Goal: Task Accomplishment & Management: Manage account settings

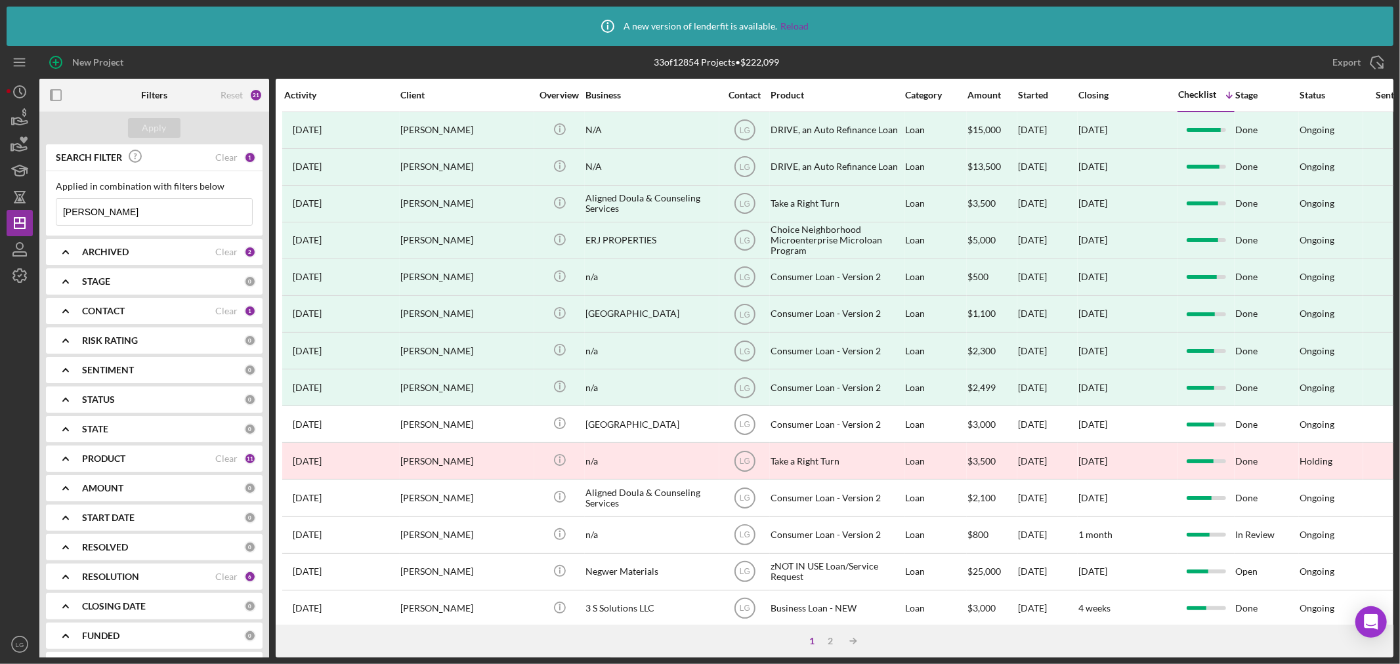
click at [114, 461] on b "PRODUCT" at bounding box center [103, 458] width 43 height 10
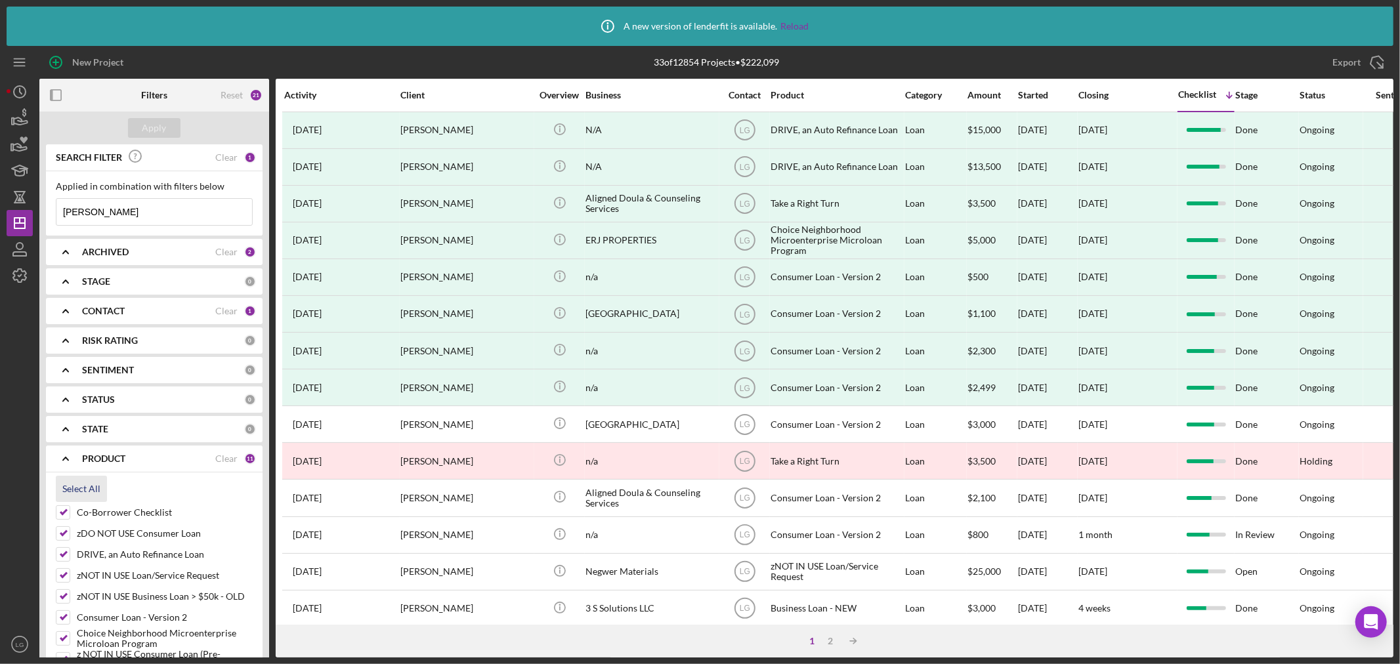
click at [80, 487] on div "Select All" at bounding box center [81, 489] width 38 height 26
checkbox input "true"
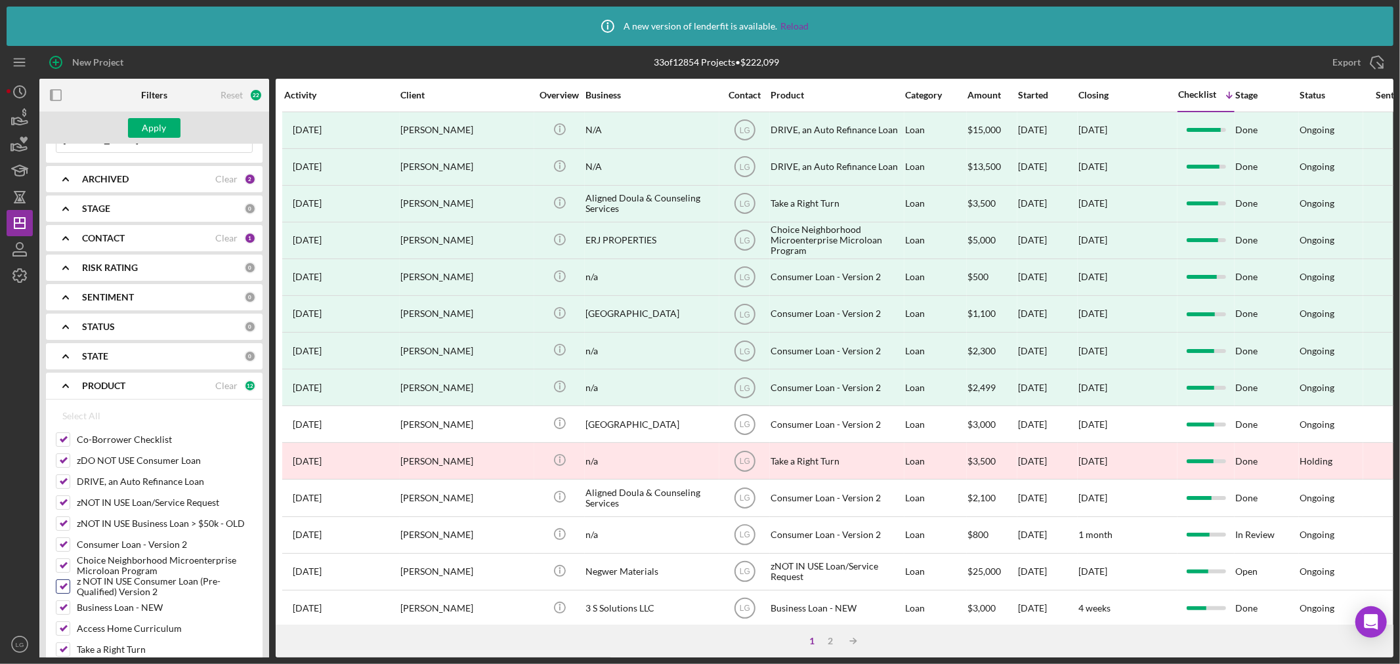
scroll to position [219, 0]
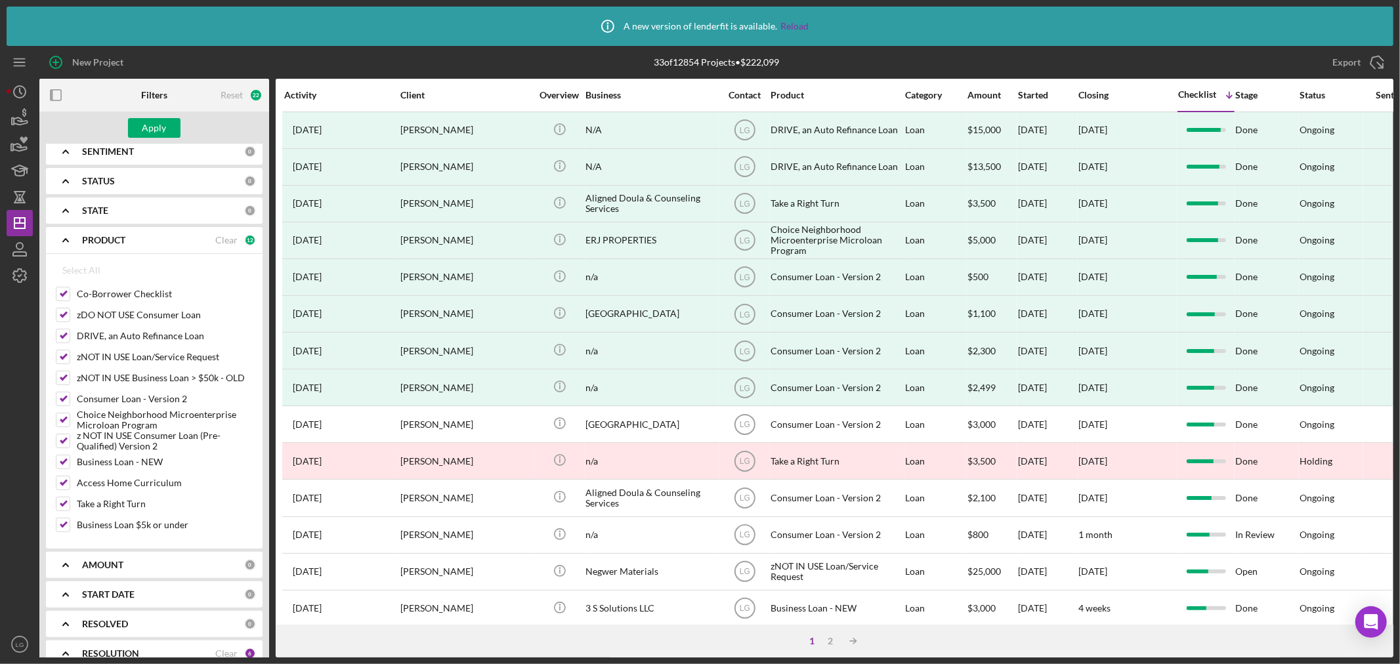
click at [219, 232] on div "PRODUCT Clear 12" at bounding box center [169, 240] width 174 height 26
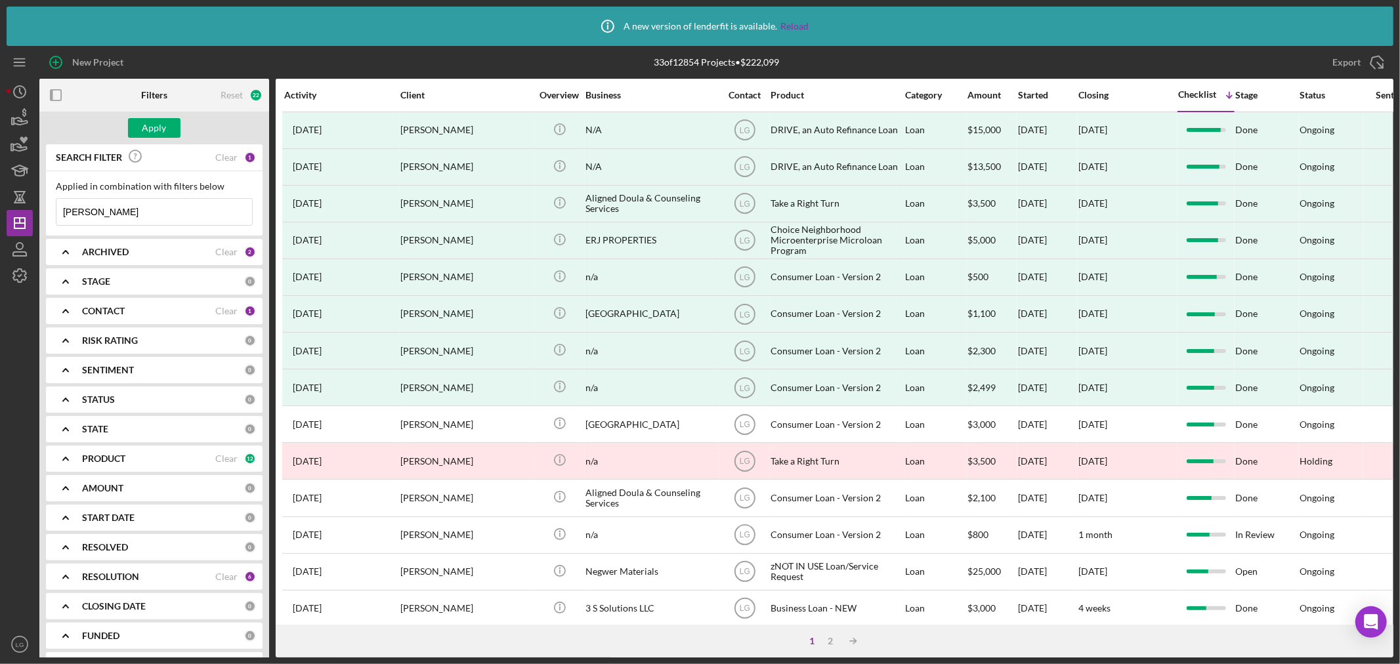
scroll to position [0, 0]
click at [94, 453] on b "PRODUCT" at bounding box center [103, 458] width 43 height 10
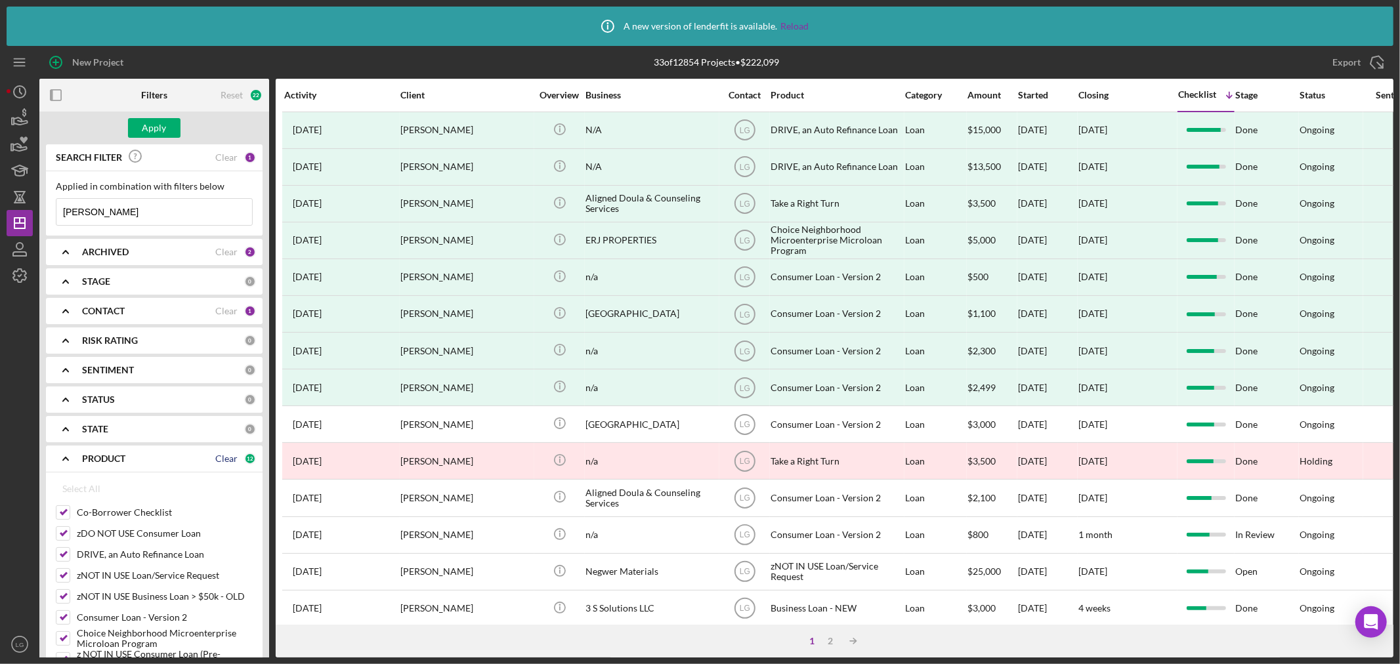
click at [225, 456] on div "Clear" at bounding box center [226, 458] width 22 height 10
checkbox input "false"
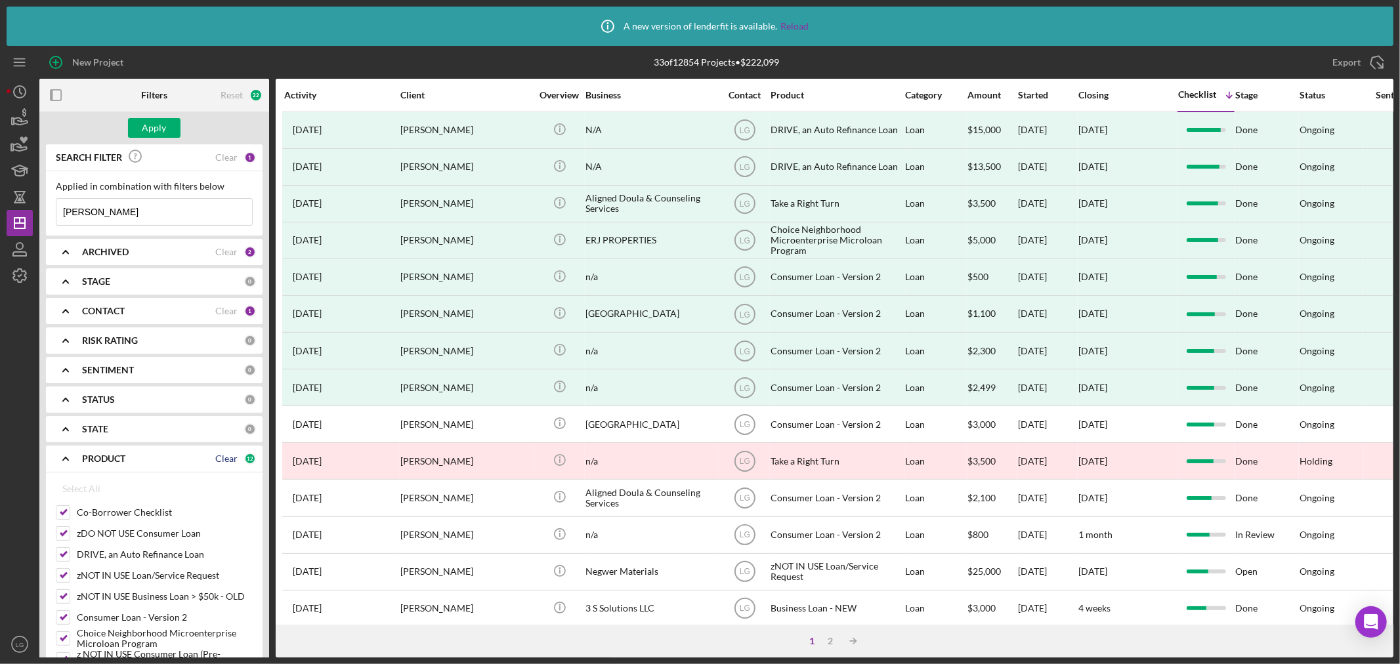
checkbox input "false"
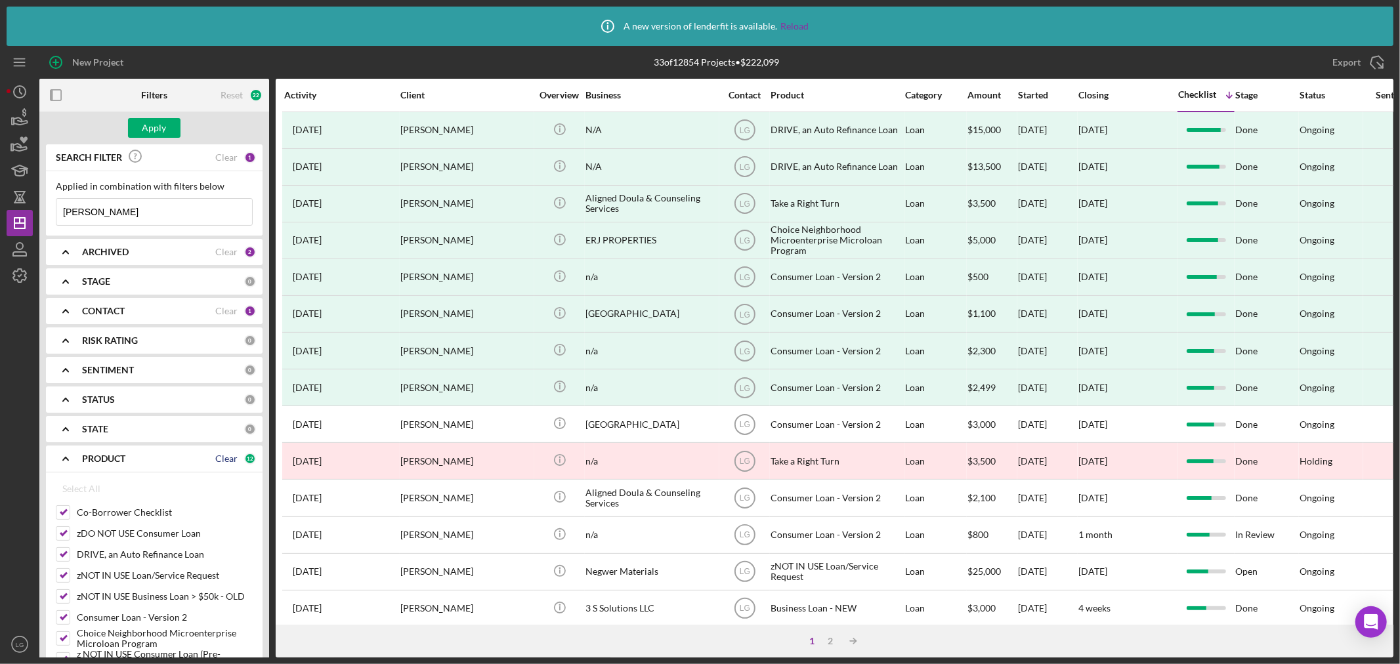
checkbox input "false"
click at [67, 558] on input "DRIVE, an Auto Refinance Loan" at bounding box center [62, 554] width 13 height 13
checkbox input "true"
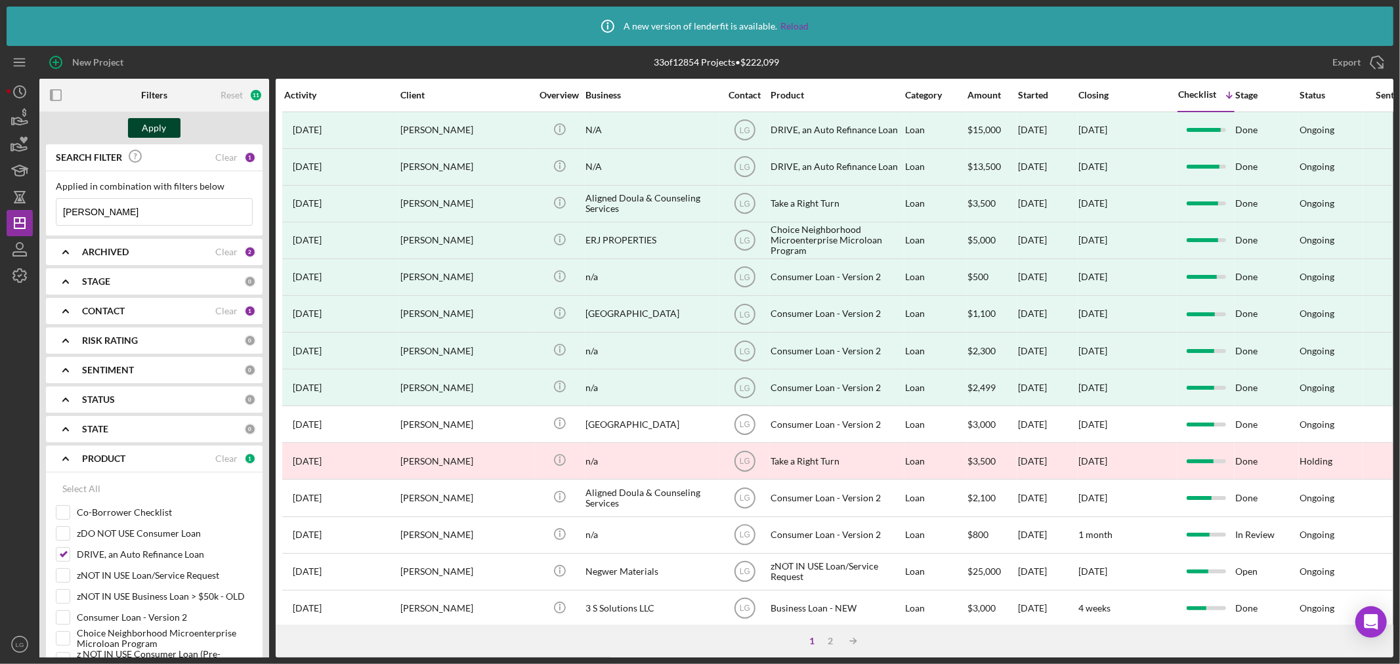
click at [146, 133] on div "Apply" at bounding box center [154, 128] width 24 height 20
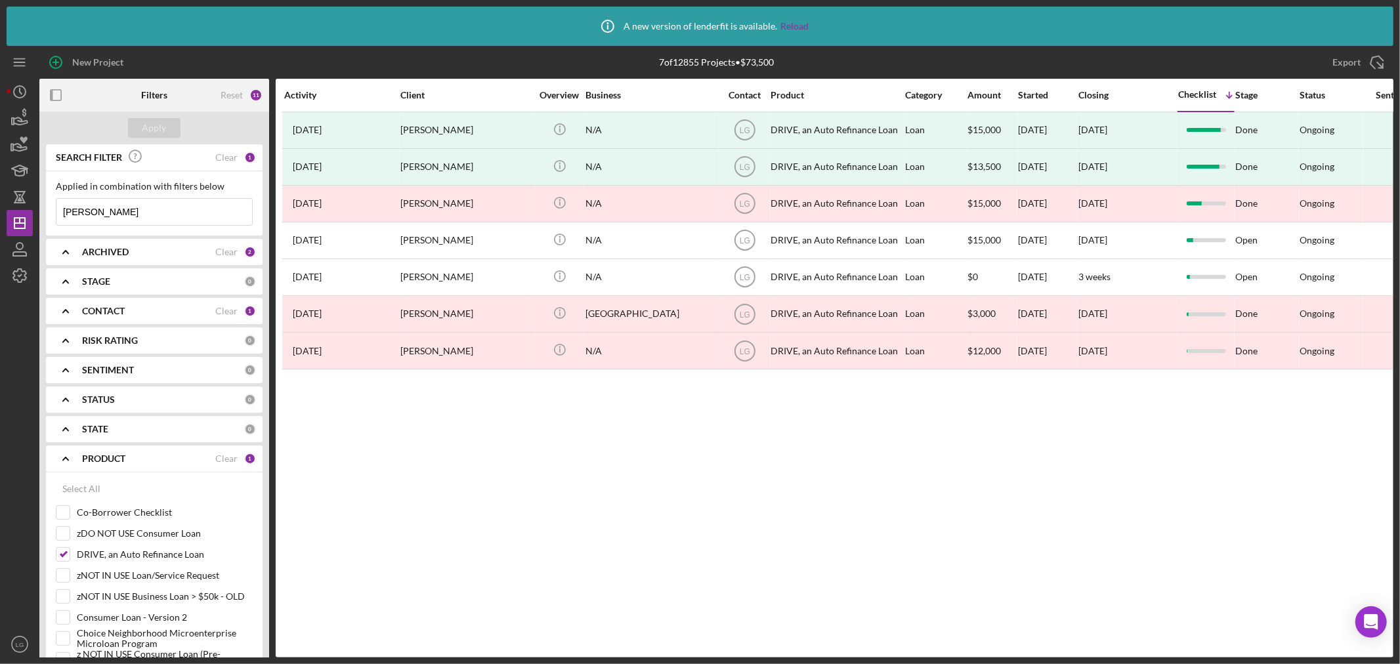
click at [199, 251] on div "ARCHIVED" at bounding box center [148, 252] width 133 height 10
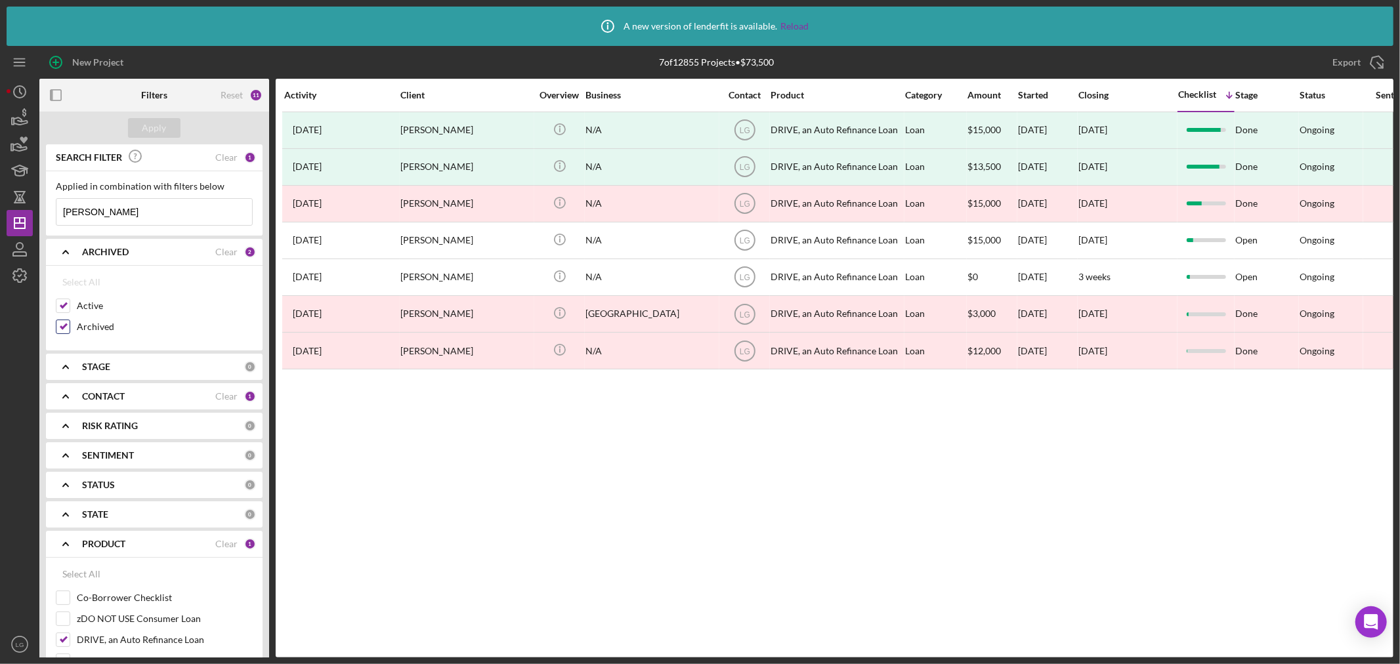
click at [63, 335] on div "Archived" at bounding box center [154, 330] width 197 height 21
click at [61, 329] on input "Archived" at bounding box center [62, 326] width 13 height 13
checkbox input "false"
click at [154, 113] on div "Apply" at bounding box center [154, 128] width 230 height 33
click at [151, 116] on div "Apply" at bounding box center [154, 128] width 230 height 33
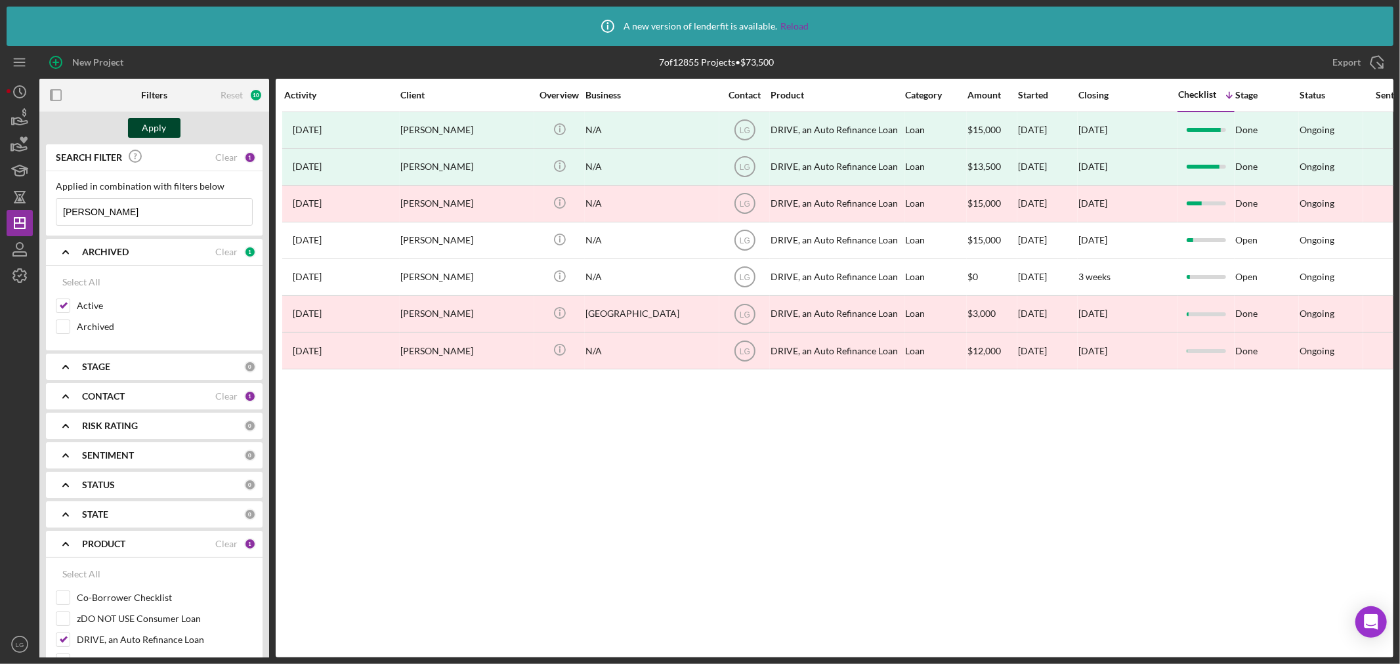
click at [149, 126] on div "Apply" at bounding box center [154, 128] width 24 height 20
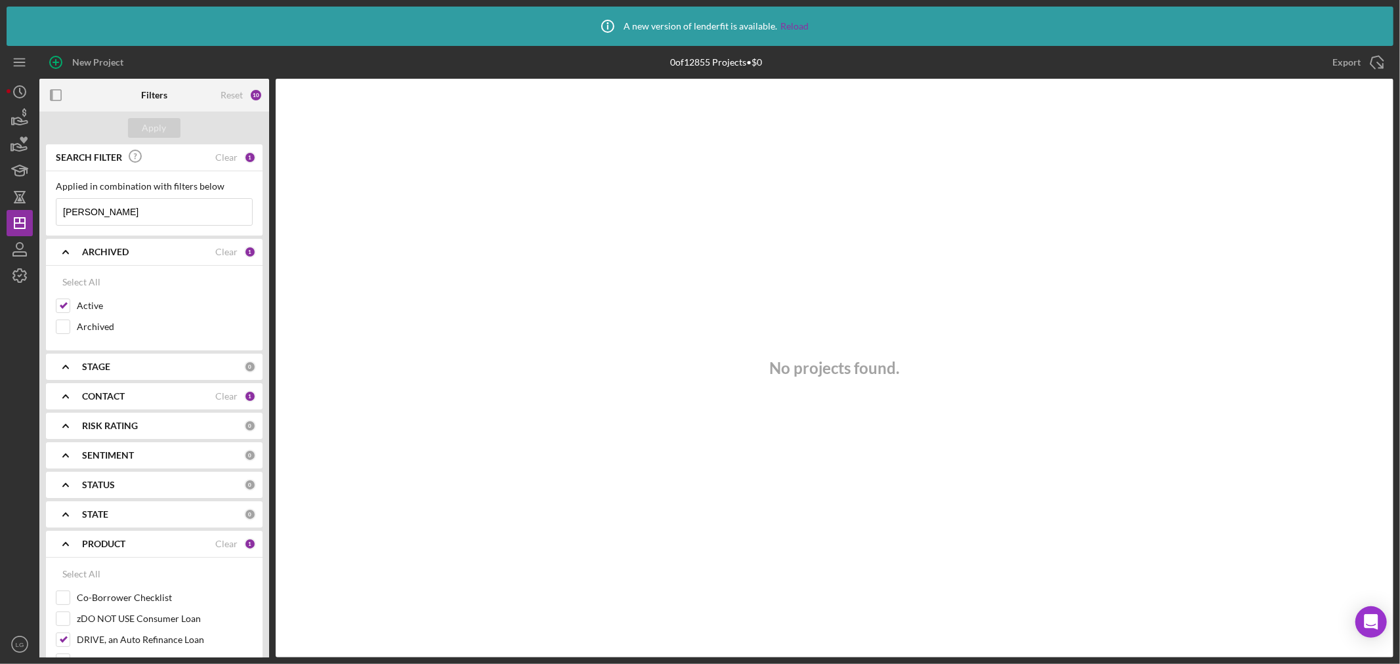
drag, startPoint x: 118, startPoint y: 210, endPoint x: -26, endPoint y: 220, distance: 144.7
click at [0, 220] on html "Icon/Info A new version of lenderfit is available. Reload New Project 0 of 1285…" at bounding box center [700, 332] width 1400 height 664
click at [138, 123] on button "Apply" at bounding box center [154, 128] width 52 height 20
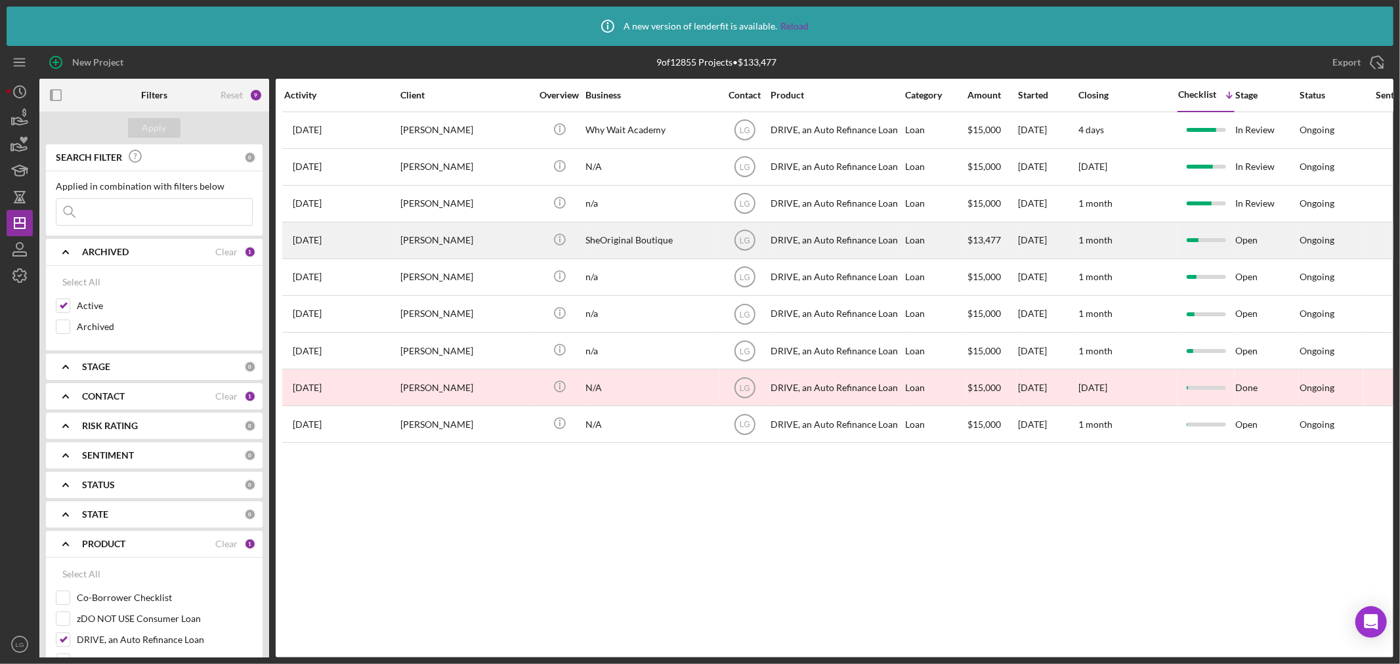
click at [423, 245] on div "[PERSON_NAME]" at bounding box center [465, 240] width 131 height 35
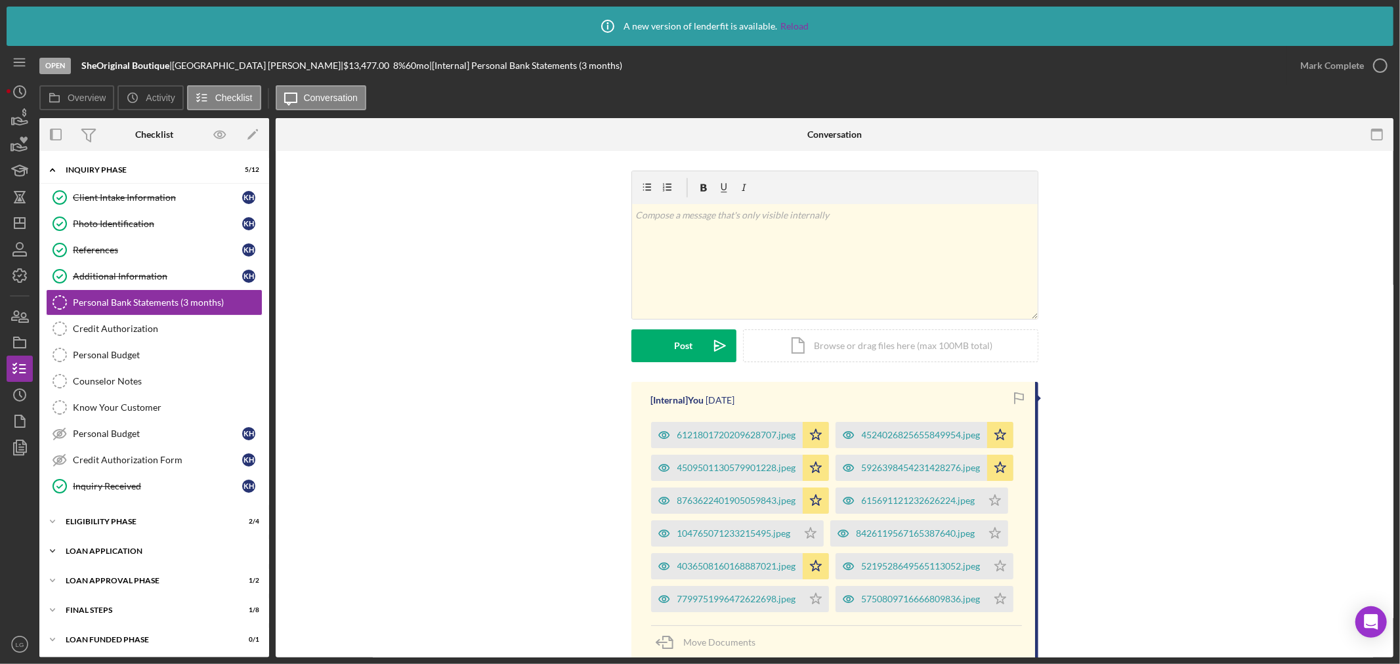
click at [178, 554] on div "Loan Application" at bounding box center [159, 551] width 187 height 8
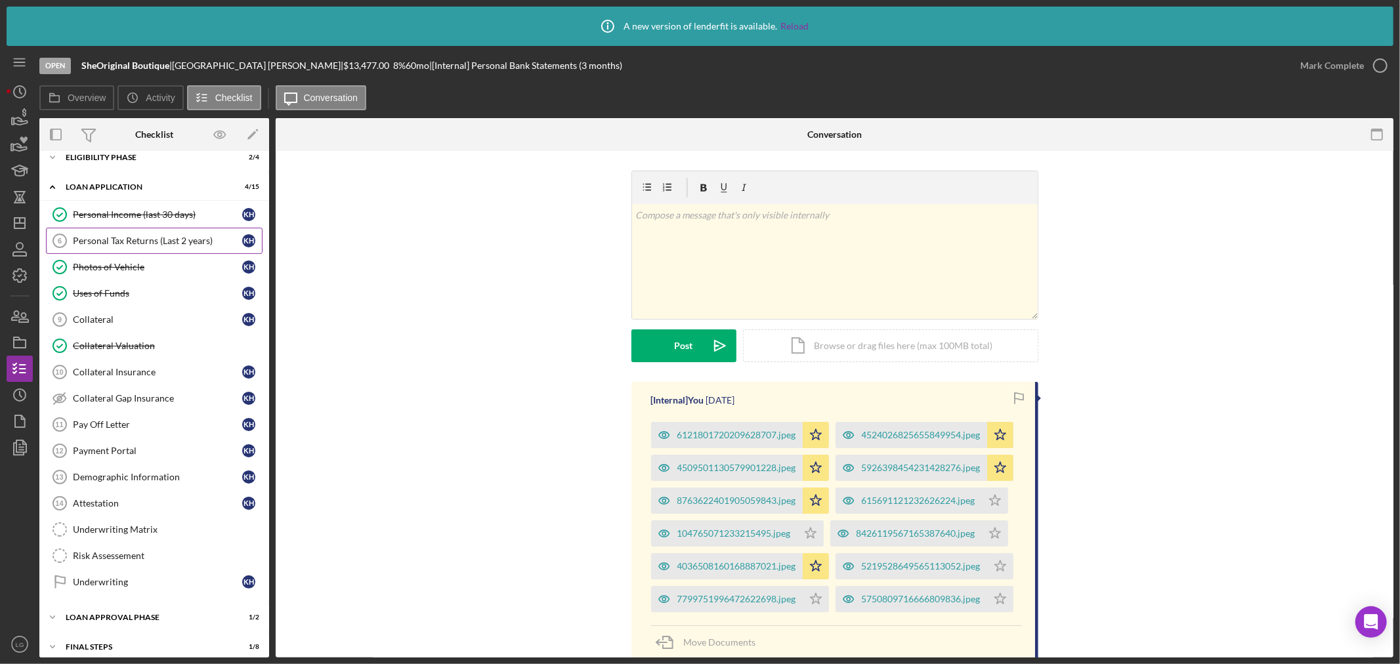
click at [117, 238] on div "Personal Tax Returns (Last 2 years)" at bounding box center [157, 241] width 169 height 10
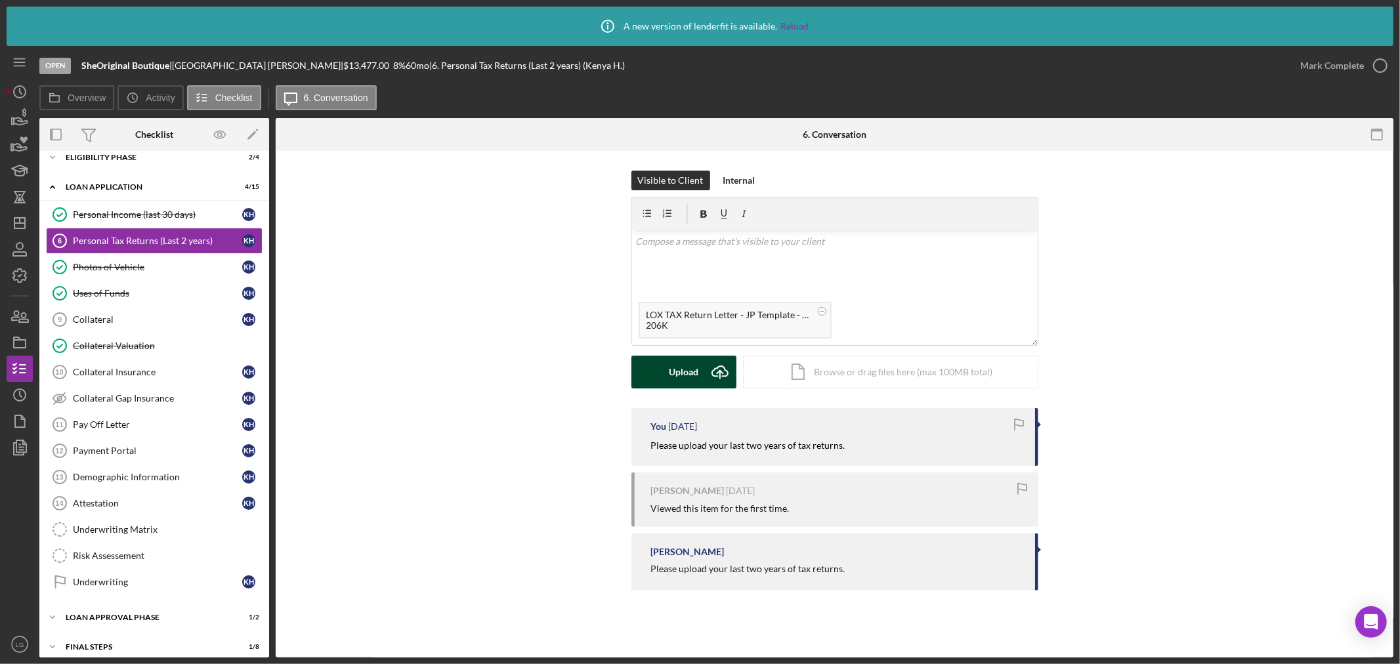
click at [713, 376] on icon "submit" at bounding box center [720, 371] width 16 height 10
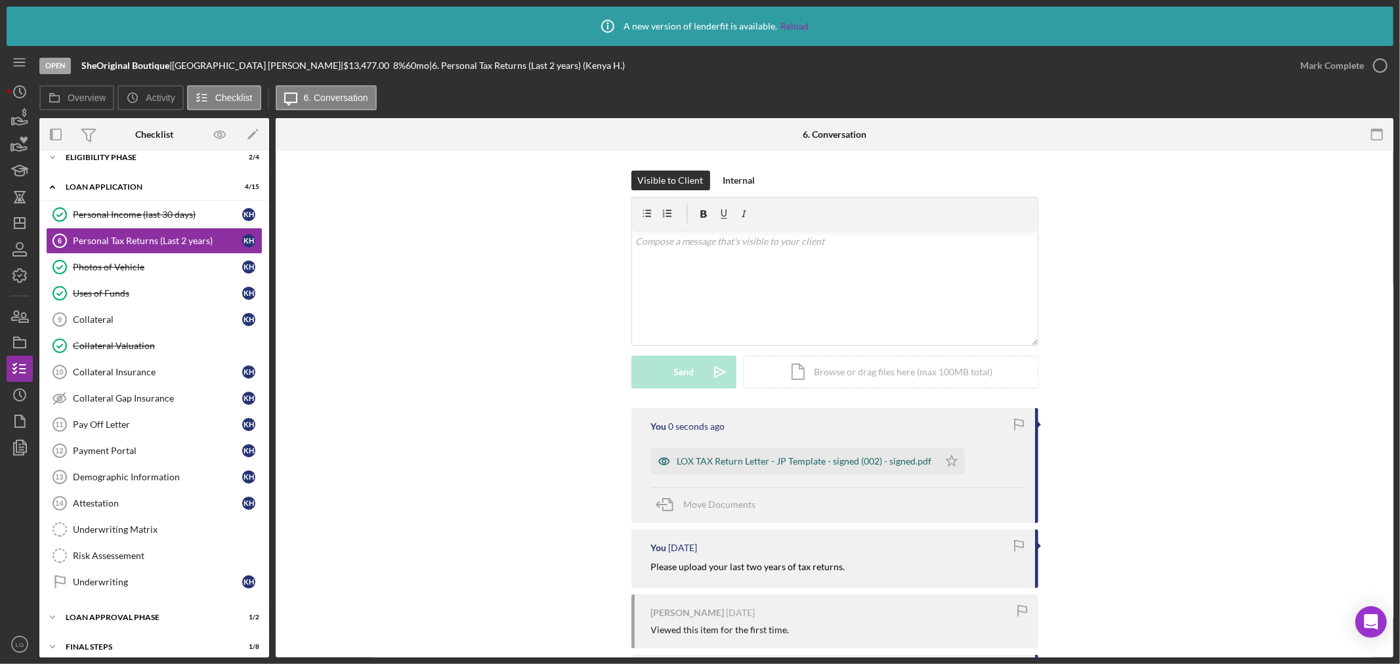
click at [694, 463] on div "LOX TAX Return Letter - JP Template - signed (002) - signed.pdf" at bounding box center [804, 461] width 255 height 10
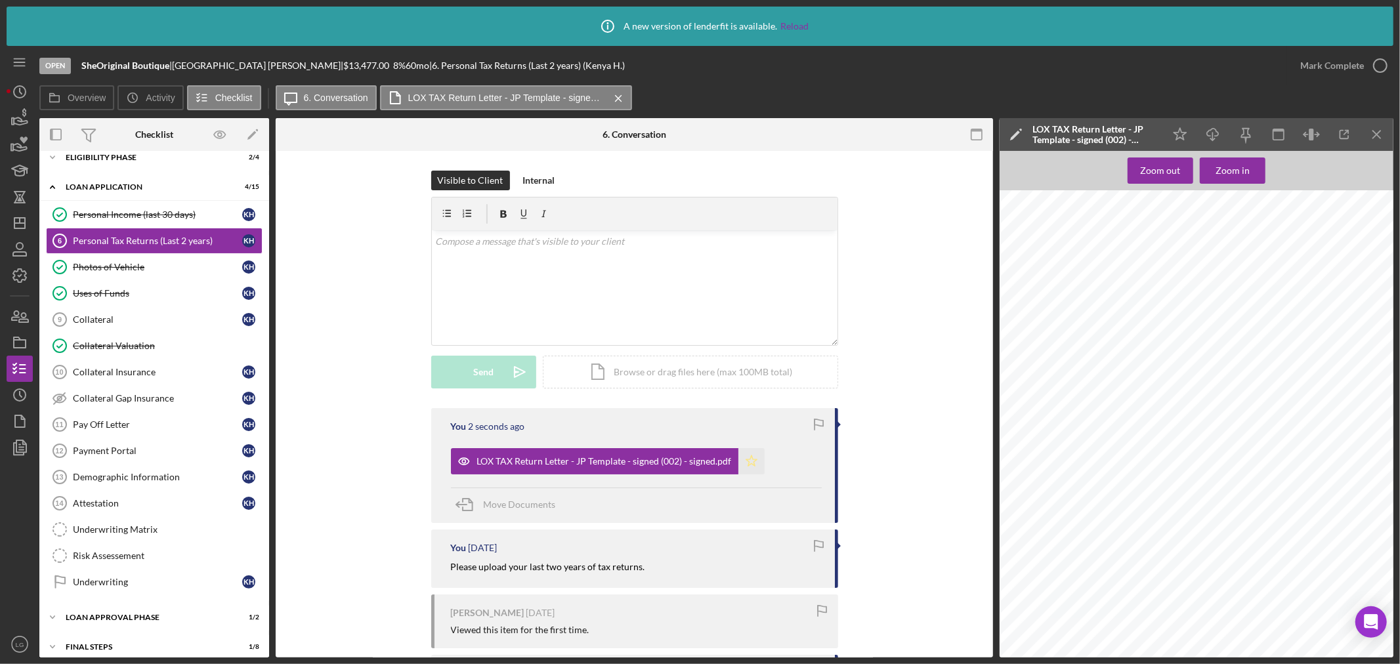
click at [747, 461] on icon "Icon/Star" at bounding box center [751, 461] width 26 height 26
click at [1323, 61] on div "Mark Complete" at bounding box center [1332, 65] width 64 height 26
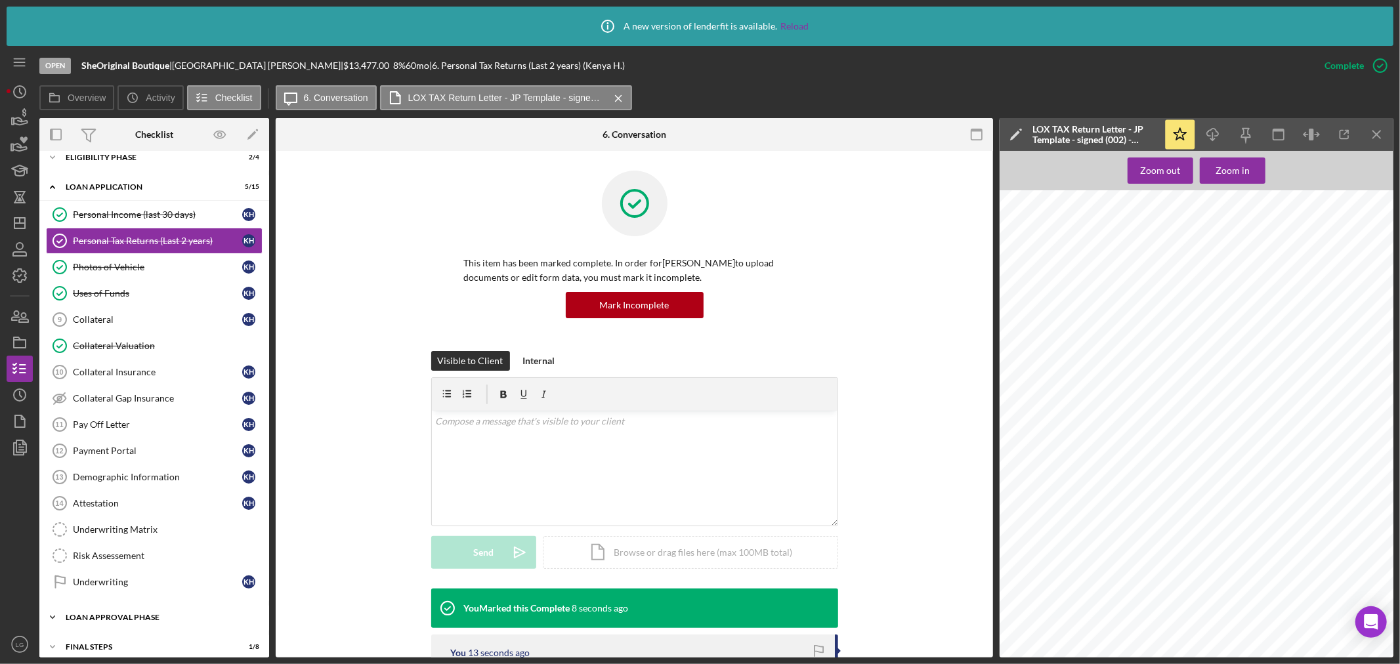
click at [171, 621] on div "Loan Approval Phase" at bounding box center [159, 618] width 187 height 8
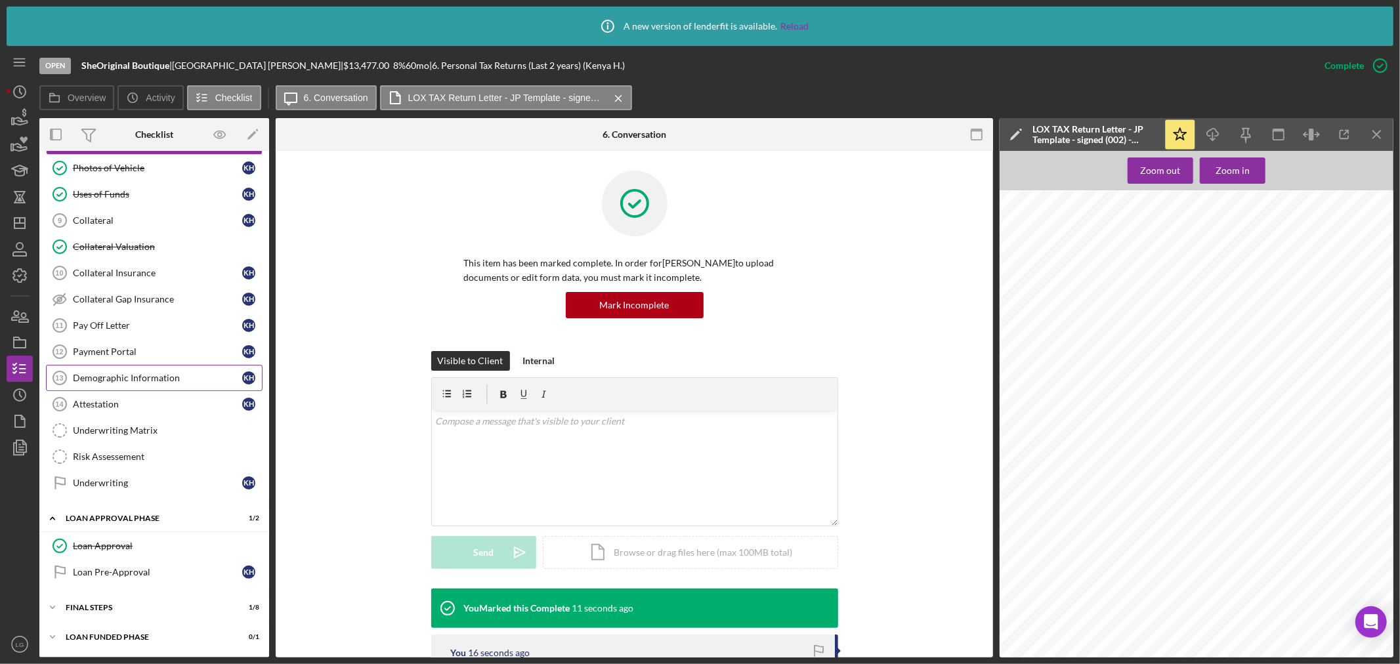
scroll to position [322, 0]
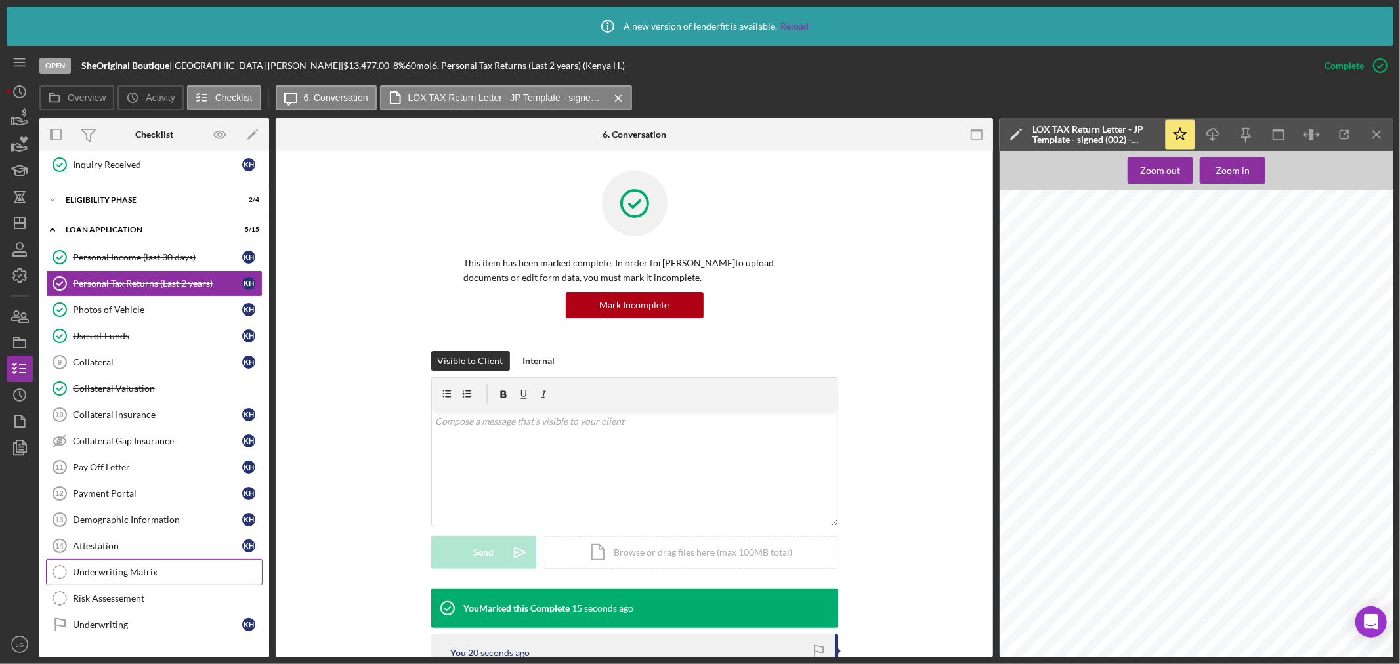
click at [114, 570] on div "Underwriting Matrix" at bounding box center [167, 572] width 189 height 10
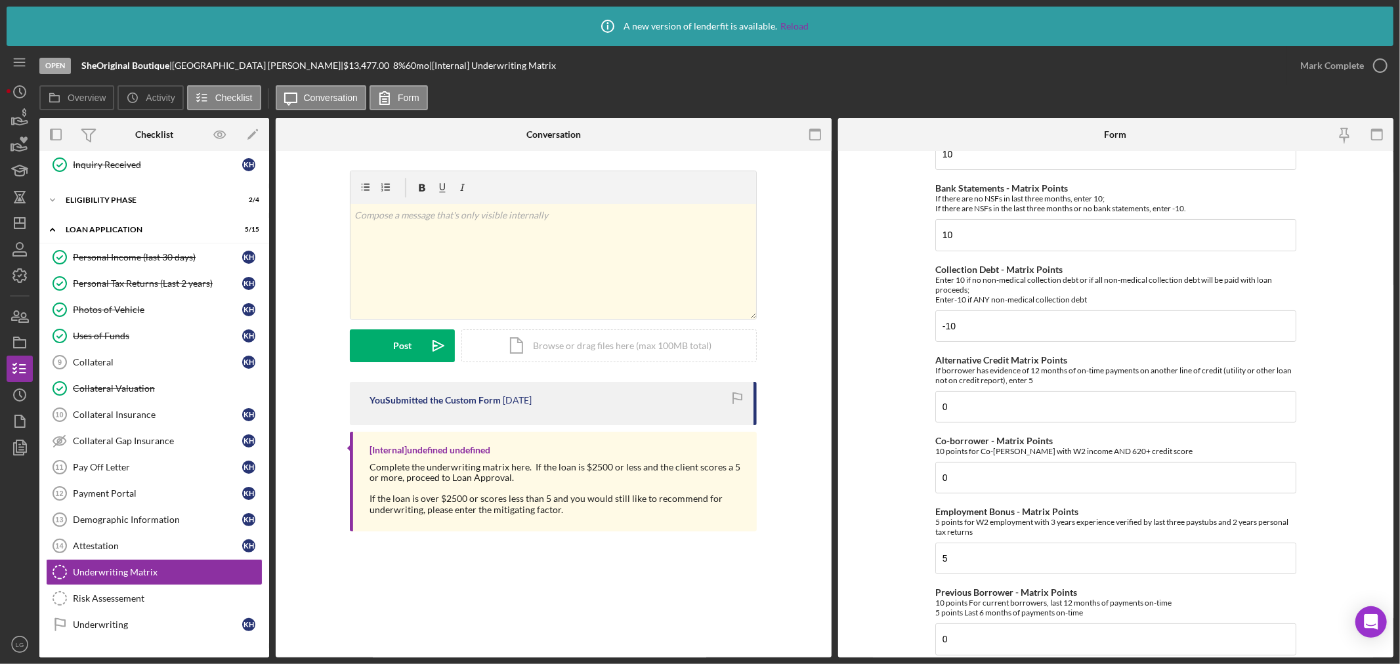
scroll to position [291, 0]
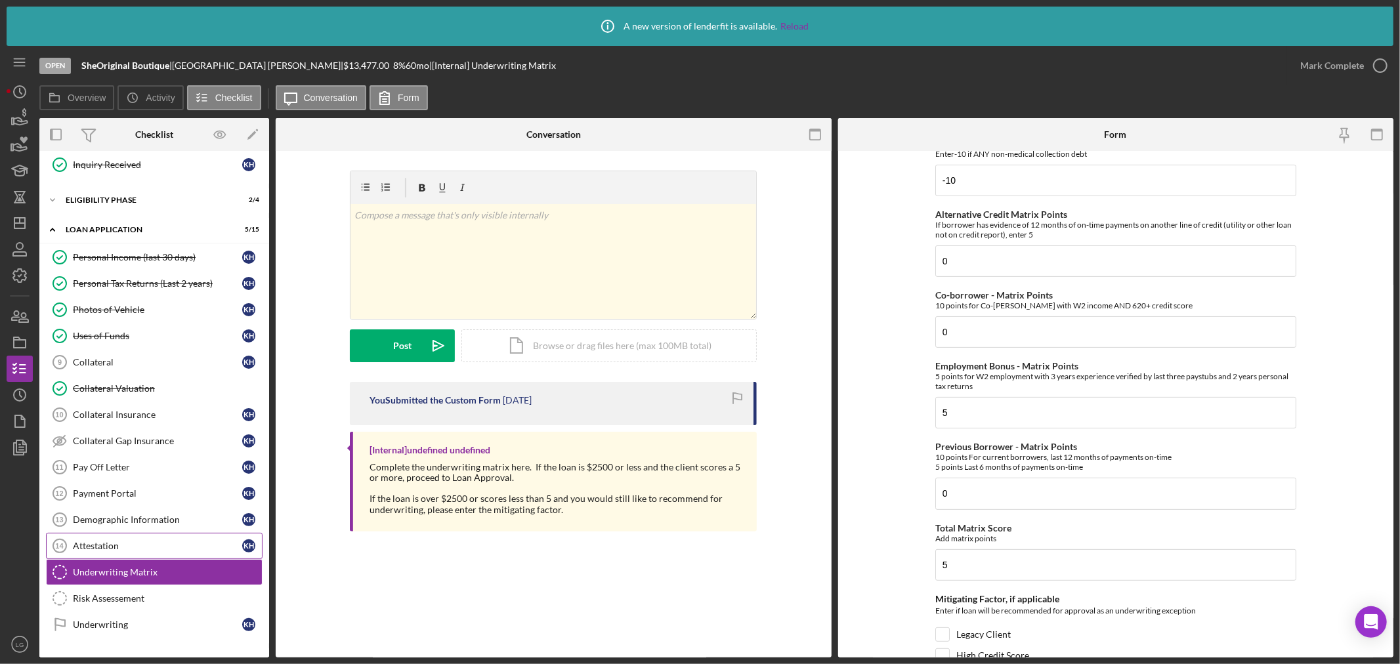
click at [81, 547] on div "Attestation" at bounding box center [157, 546] width 169 height 10
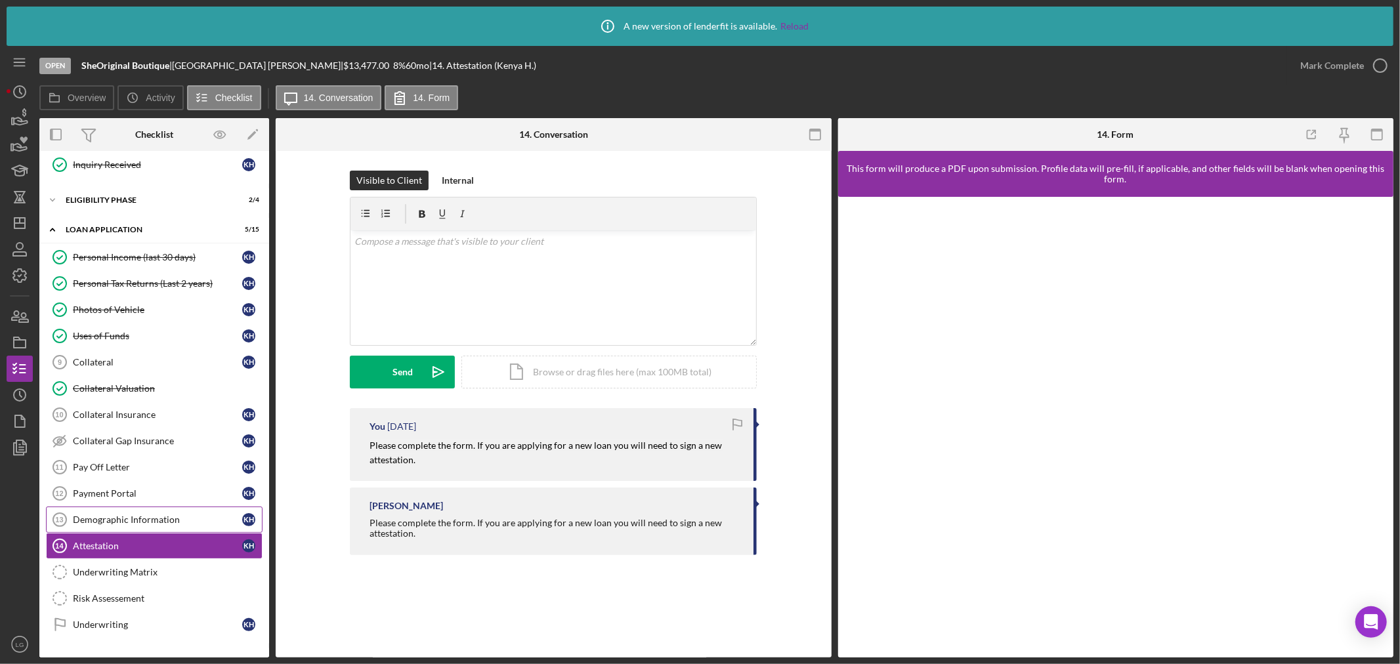
click at [93, 509] on link "Demographic Information 13 Demographic Information K H" at bounding box center [154, 520] width 217 height 26
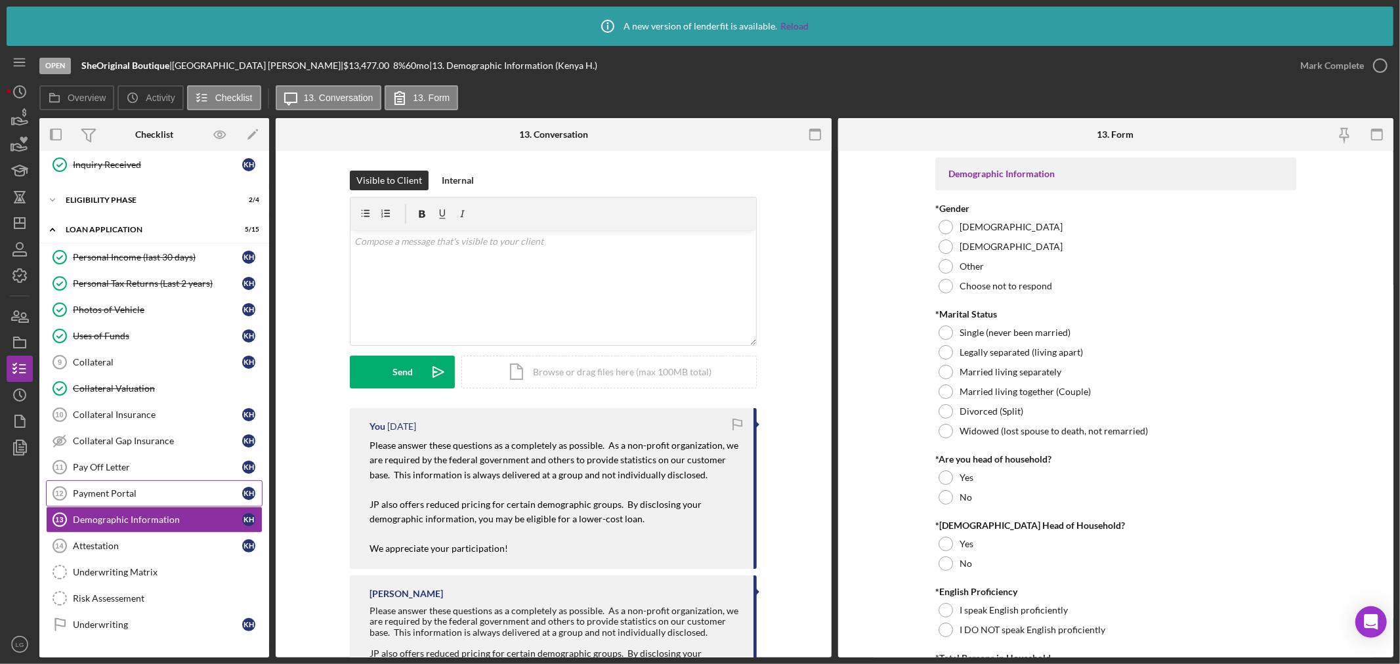
click at [93, 487] on link "Payment Portal 12 Payment Portal K H" at bounding box center [154, 493] width 217 height 26
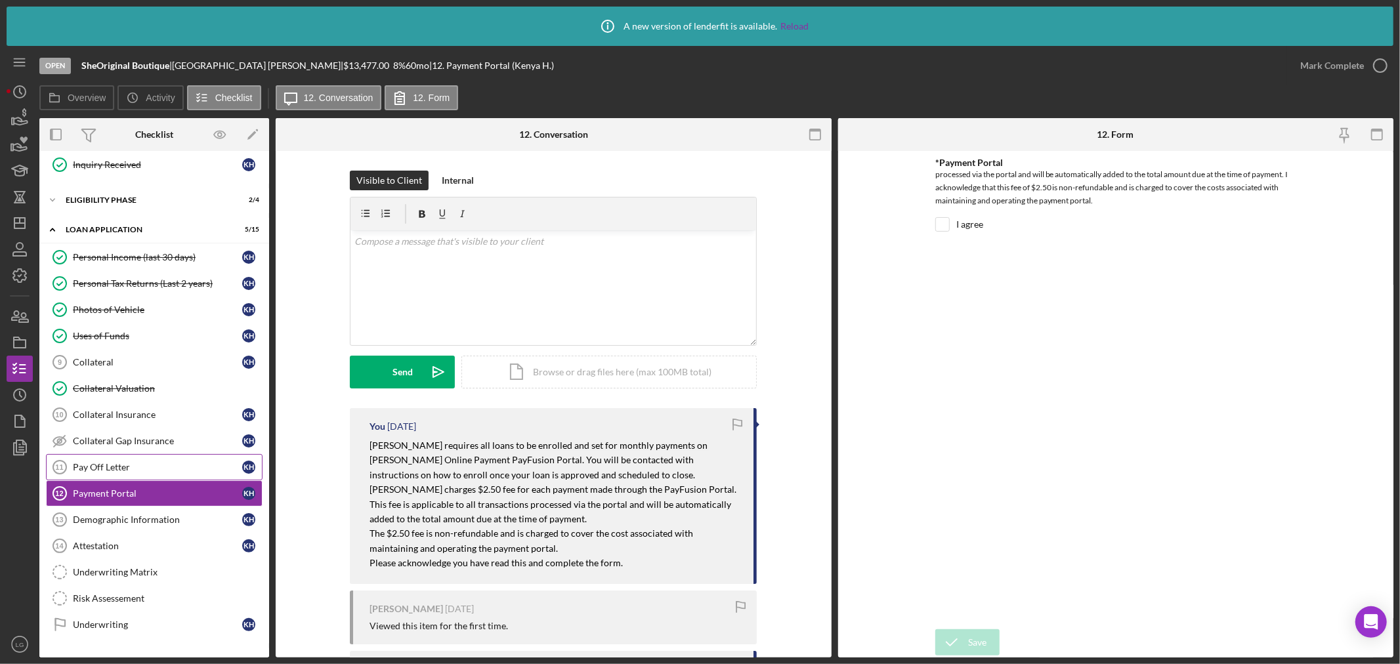
click at [97, 480] on link "Pay Off Letter 11 Pay Off Letter K H" at bounding box center [154, 467] width 217 height 26
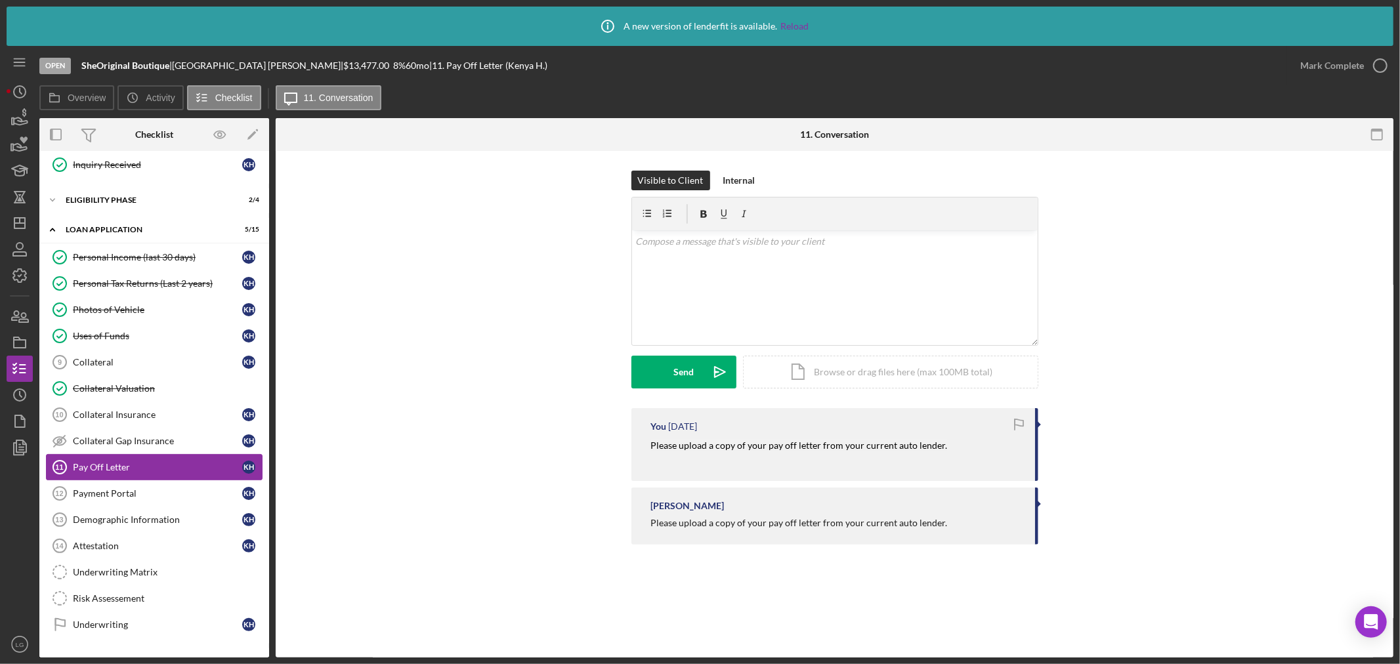
click at [110, 457] on link "Pay Off Letter 11 Pay Off Letter K H" at bounding box center [154, 467] width 217 height 26
click at [158, 366] on div "Collateral" at bounding box center [157, 362] width 169 height 10
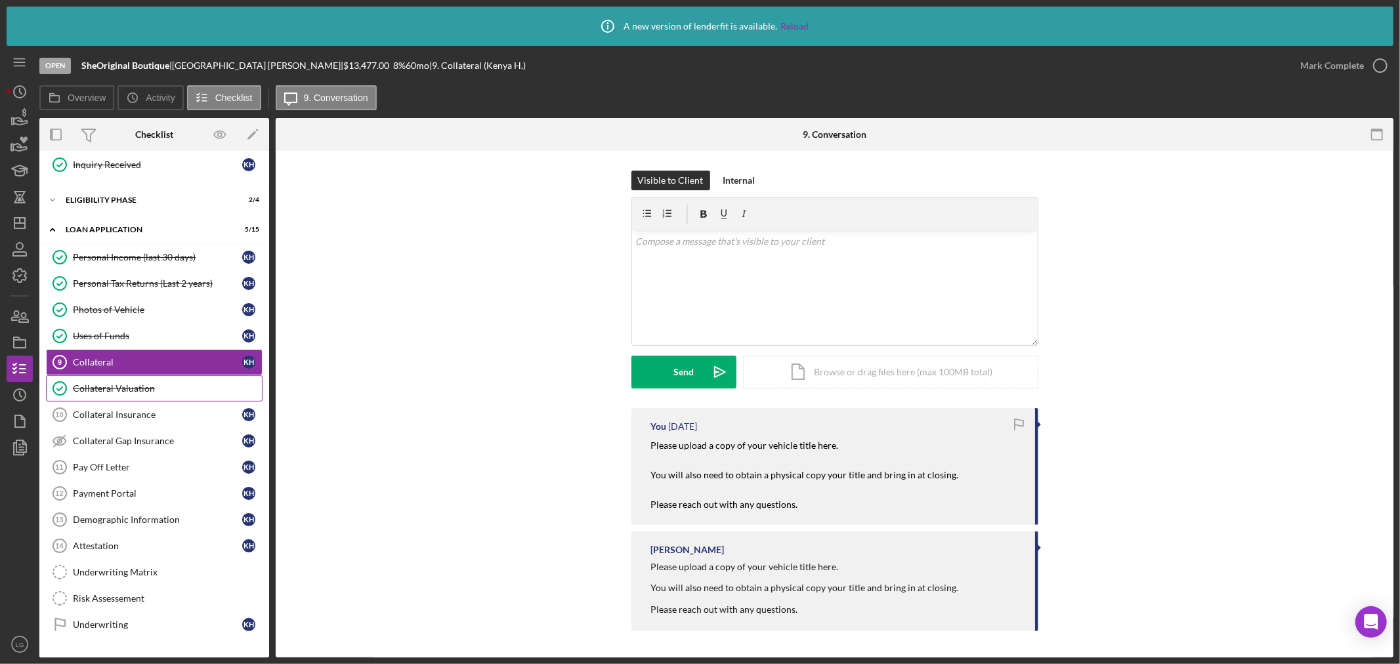
click at [161, 383] on link "Collateral Valuation Collateral Valuation" at bounding box center [154, 388] width 217 height 26
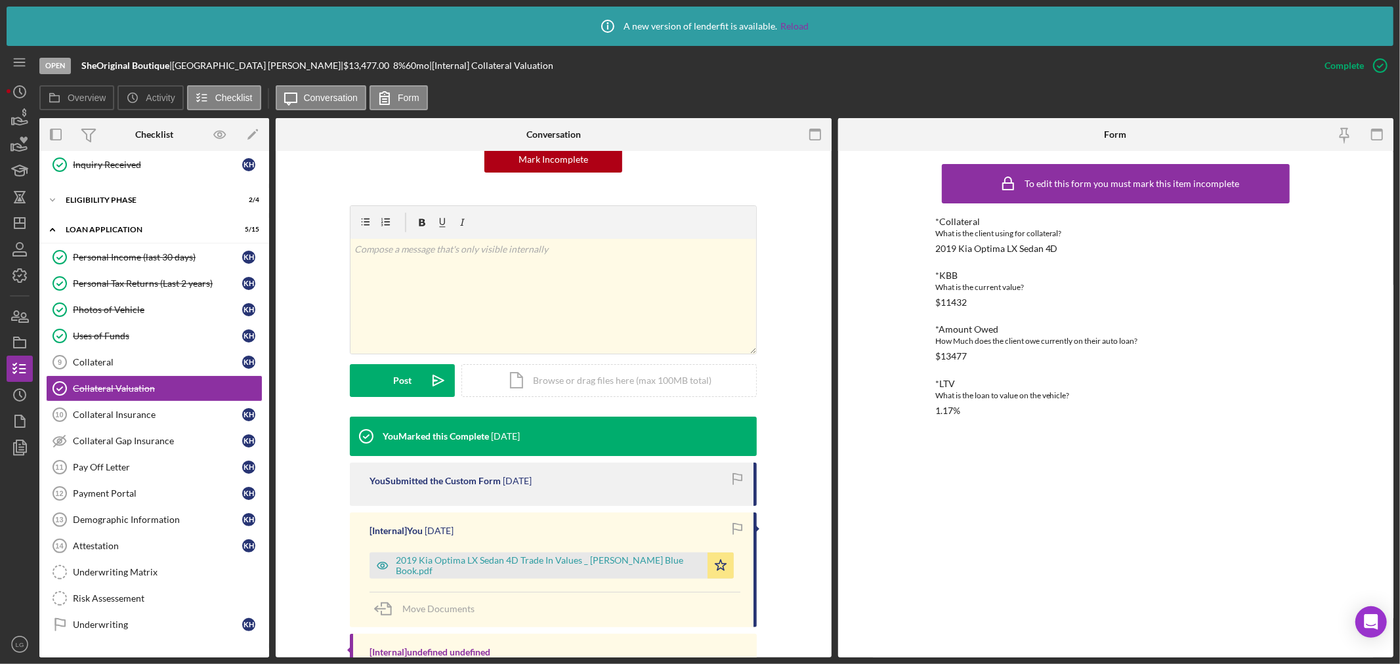
scroll to position [206, 0]
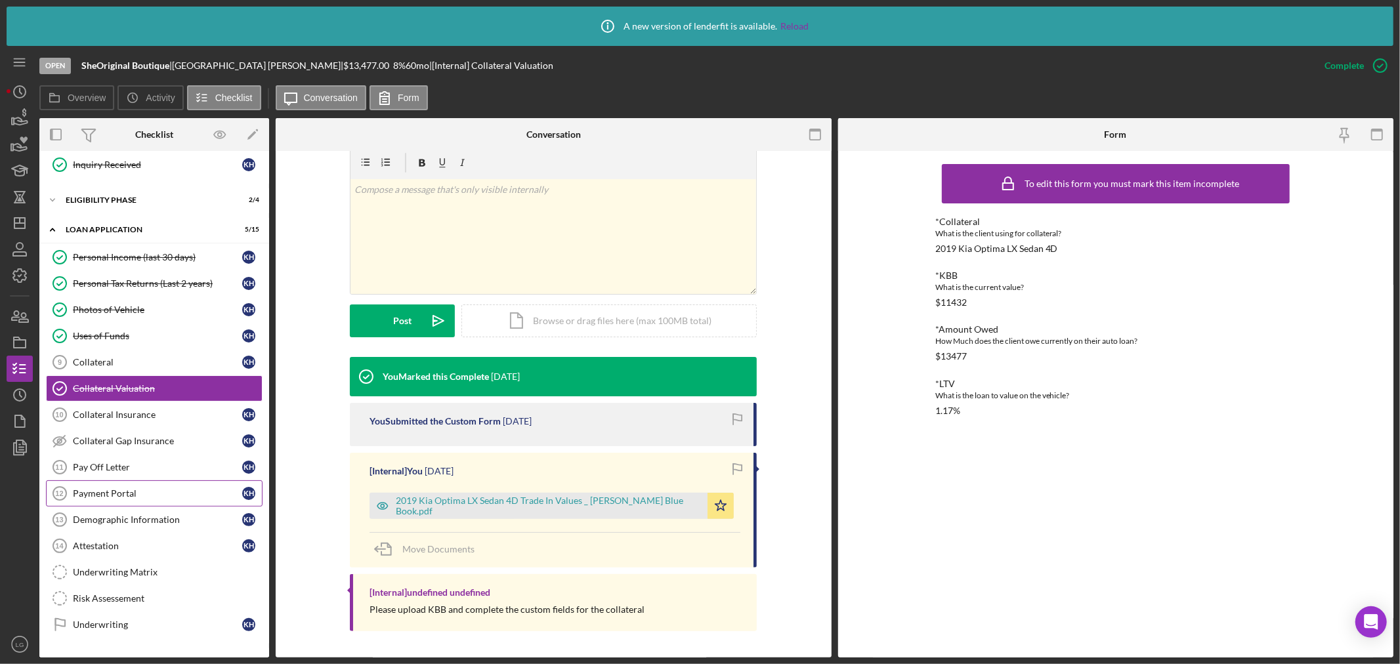
click at [122, 496] on div "Payment Portal" at bounding box center [157, 493] width 169 height 10
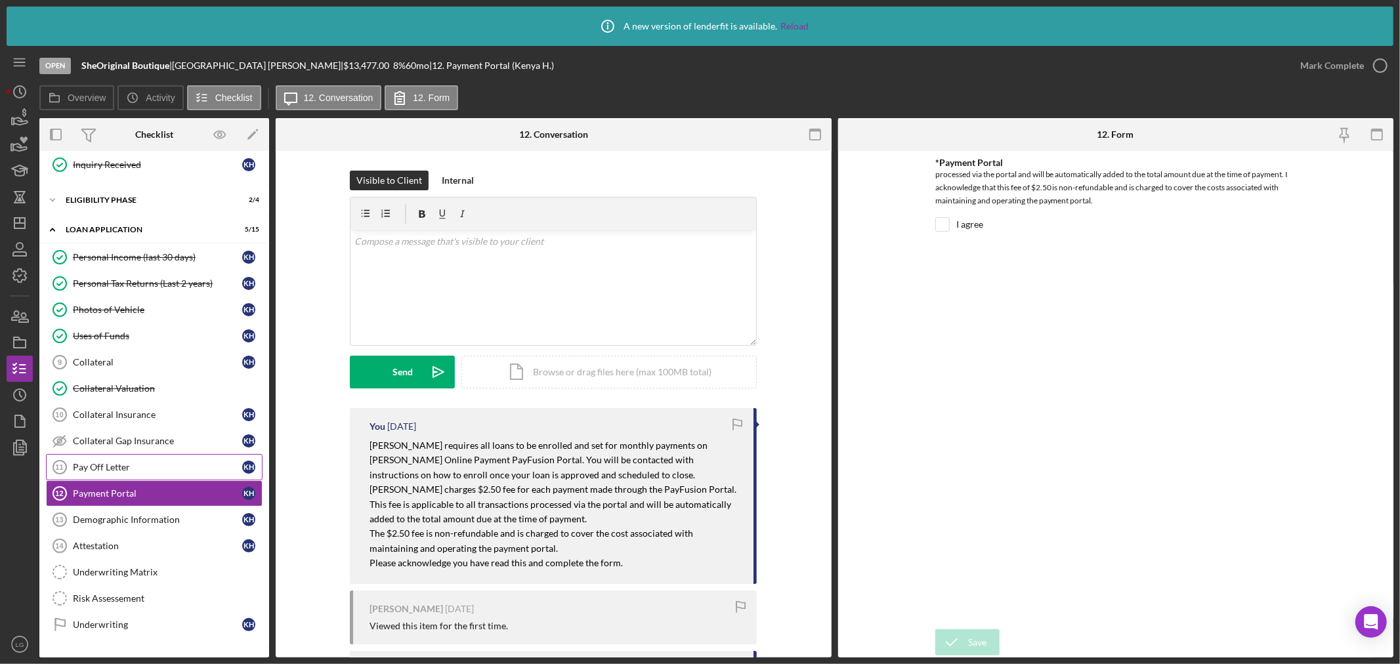
click at [127, 469] on div "Pay Off Letter" at bounding box center [157, 467] width 169 height 10
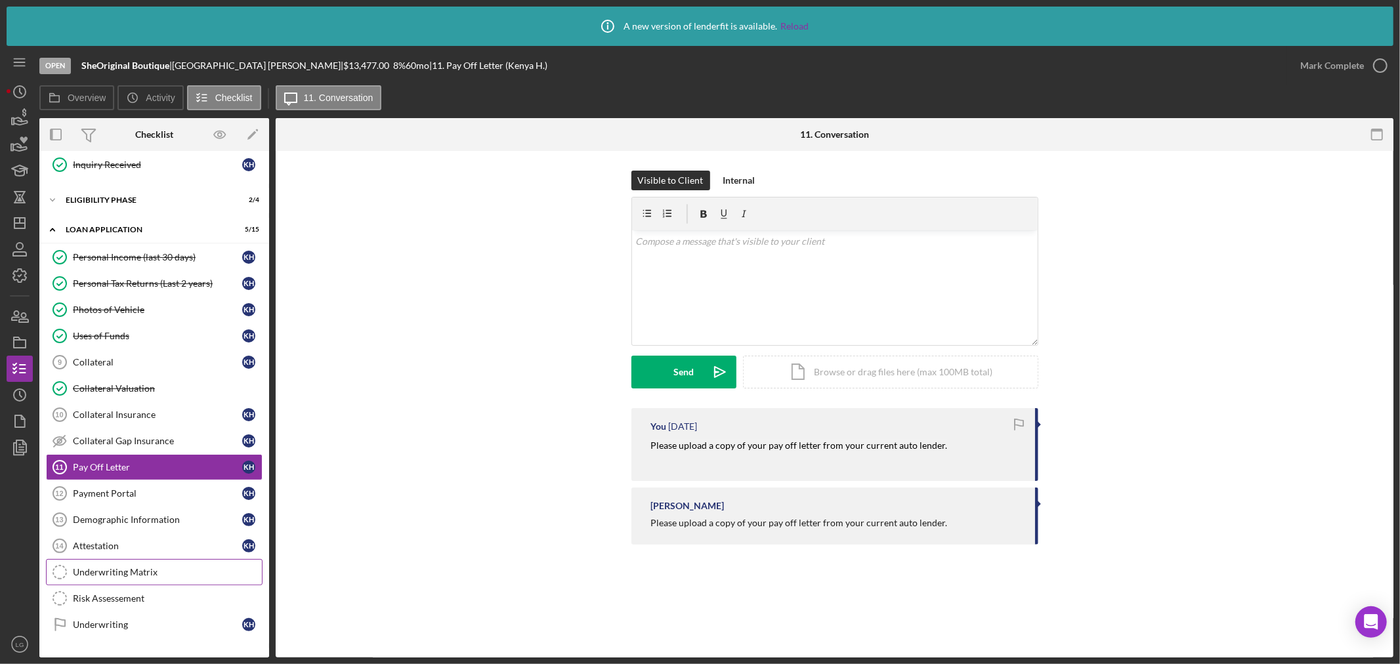
scroll to position [467, 0]
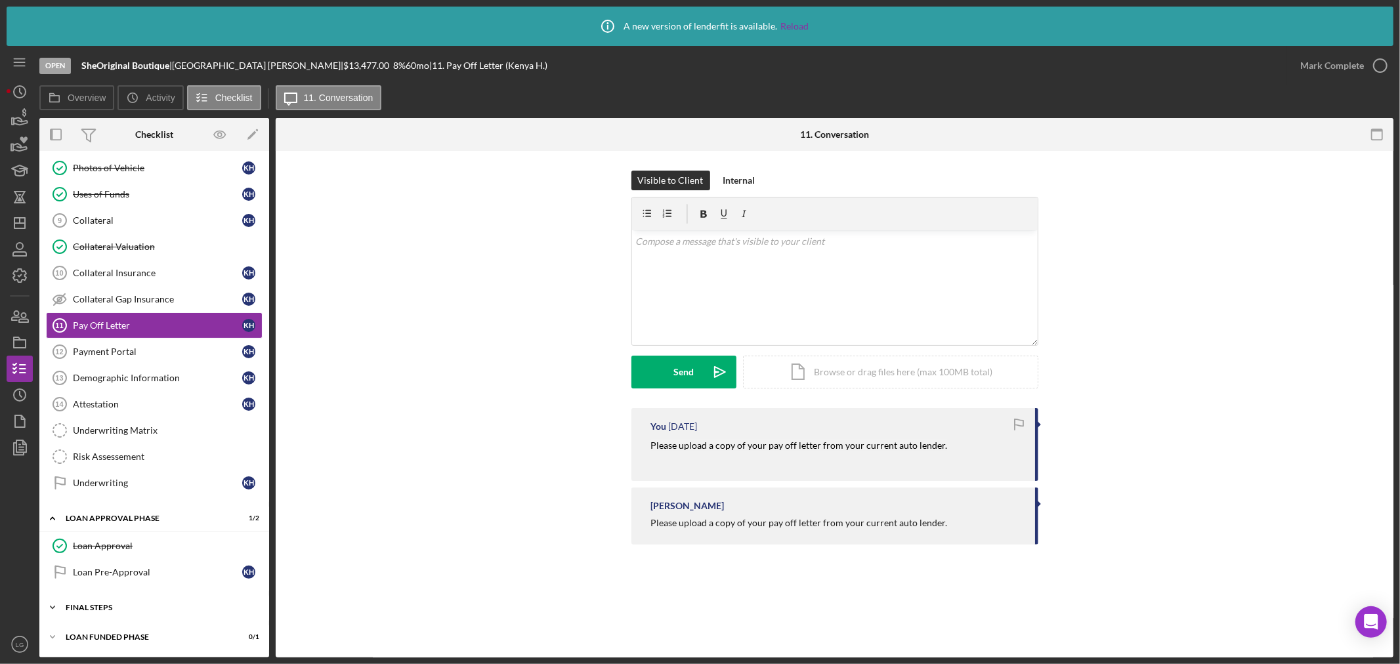
click at [168, 595] on div "Icon/Expander FINAL STEPS 1 / 8" at bounding box center [154, 608] width 230 height 26
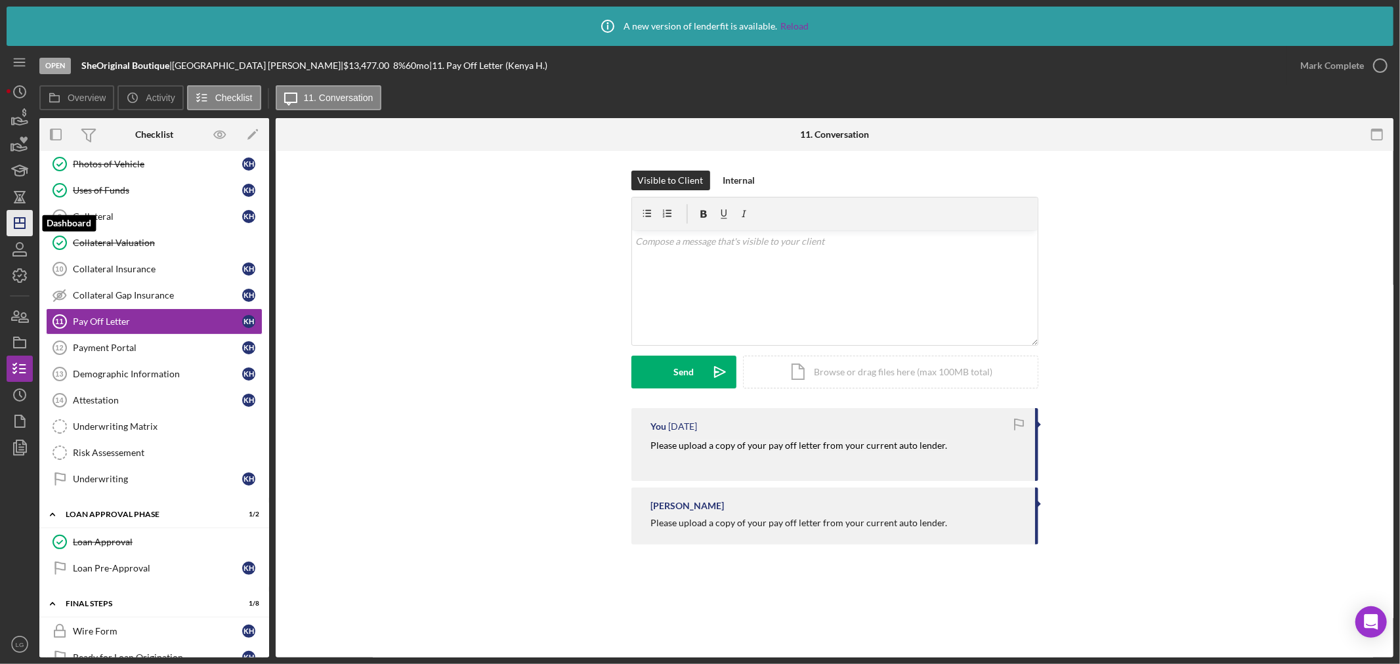
click at [22, 220] on icon "Icon/Dashboard" at bounding box center [19, 223] width 33 height 33
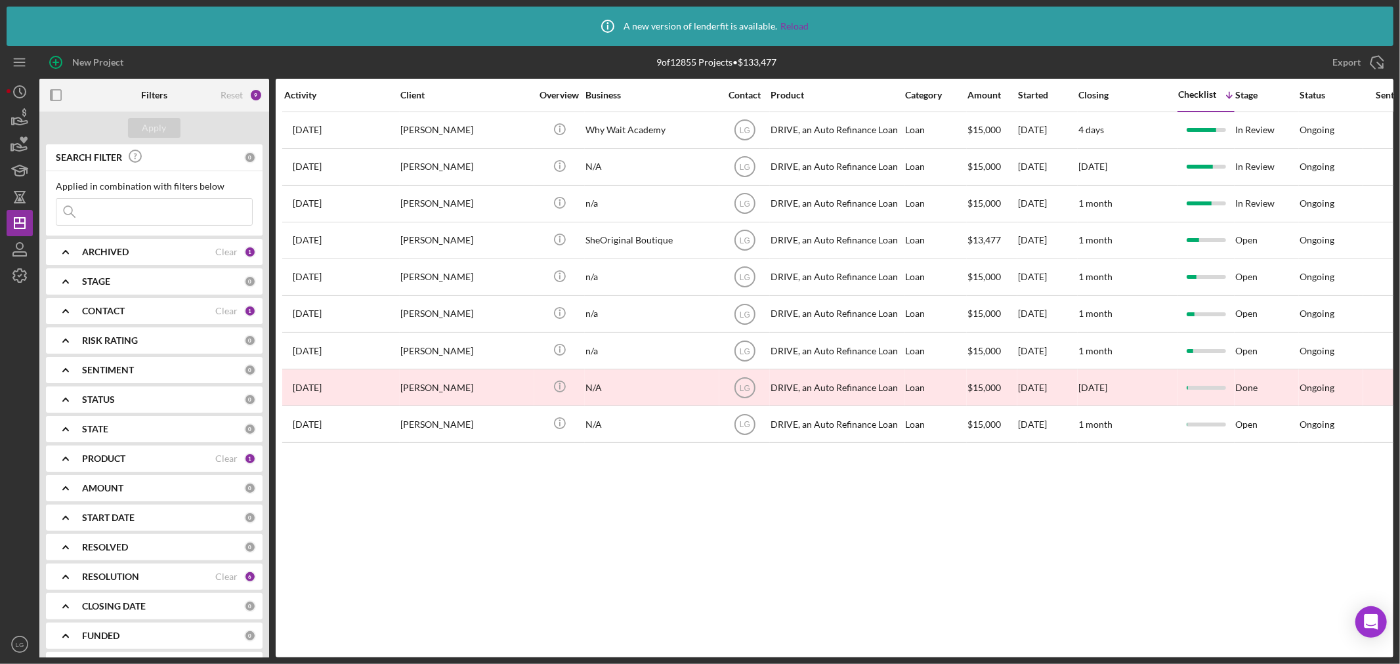
click at [92, 449] on div "PRODUCT Clear 1" at bounding box center [169, 459] width 174 height 26
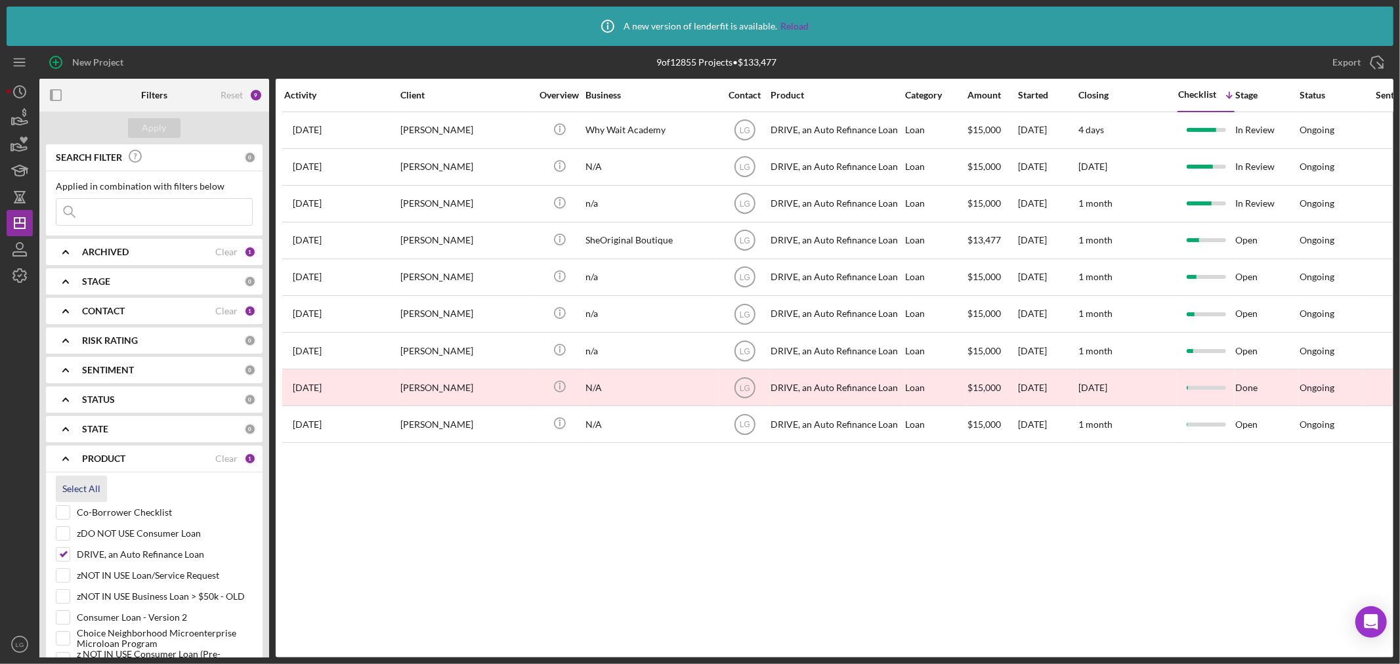
click at [77, 486] on div "Select All" at bounding box center [81, 489] width 38 height 26
checkbox input "true"
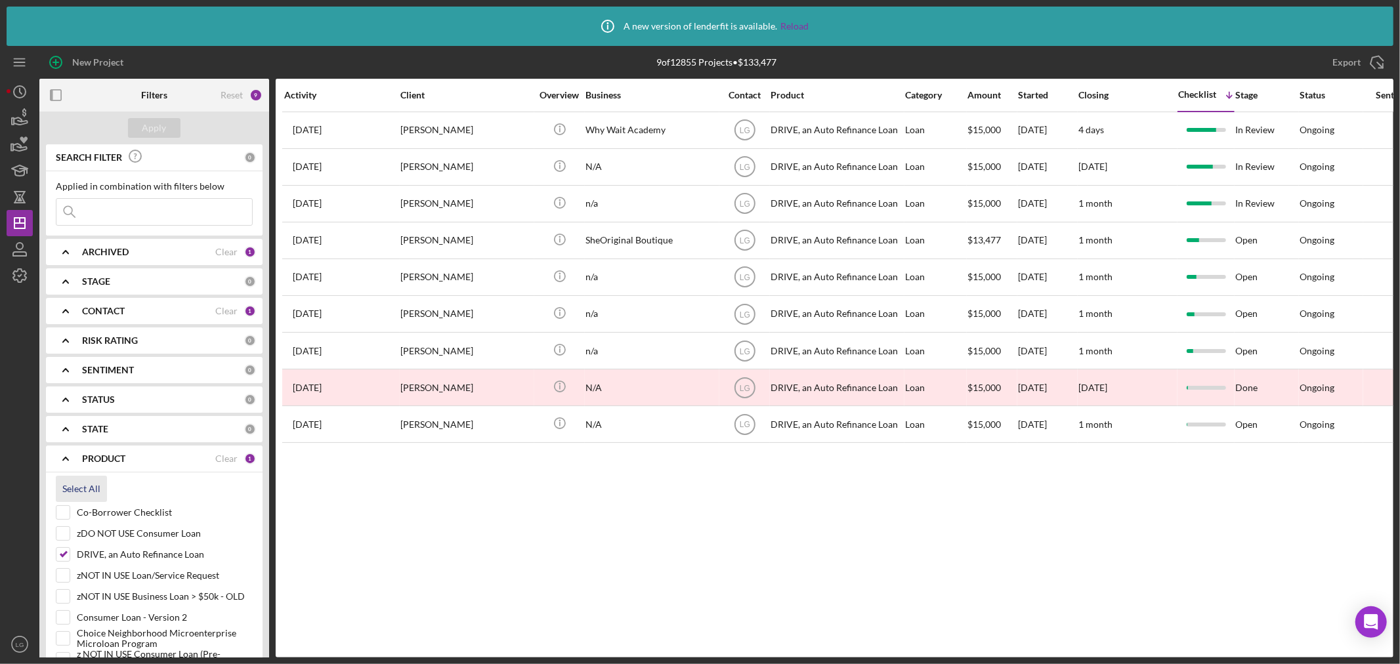
checkbox input "true"
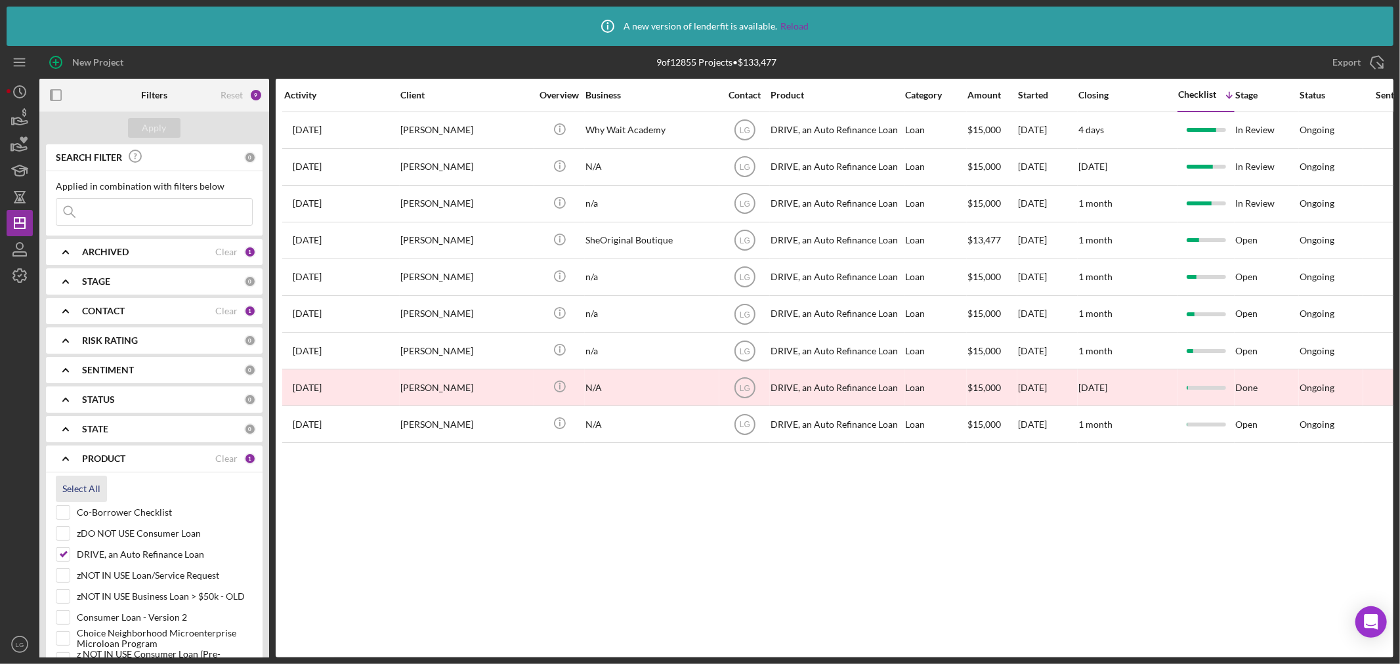
checkbox input "true"
click at [171, 121] on button "Apply" at bounding box center [154, 128] width 52 height 20
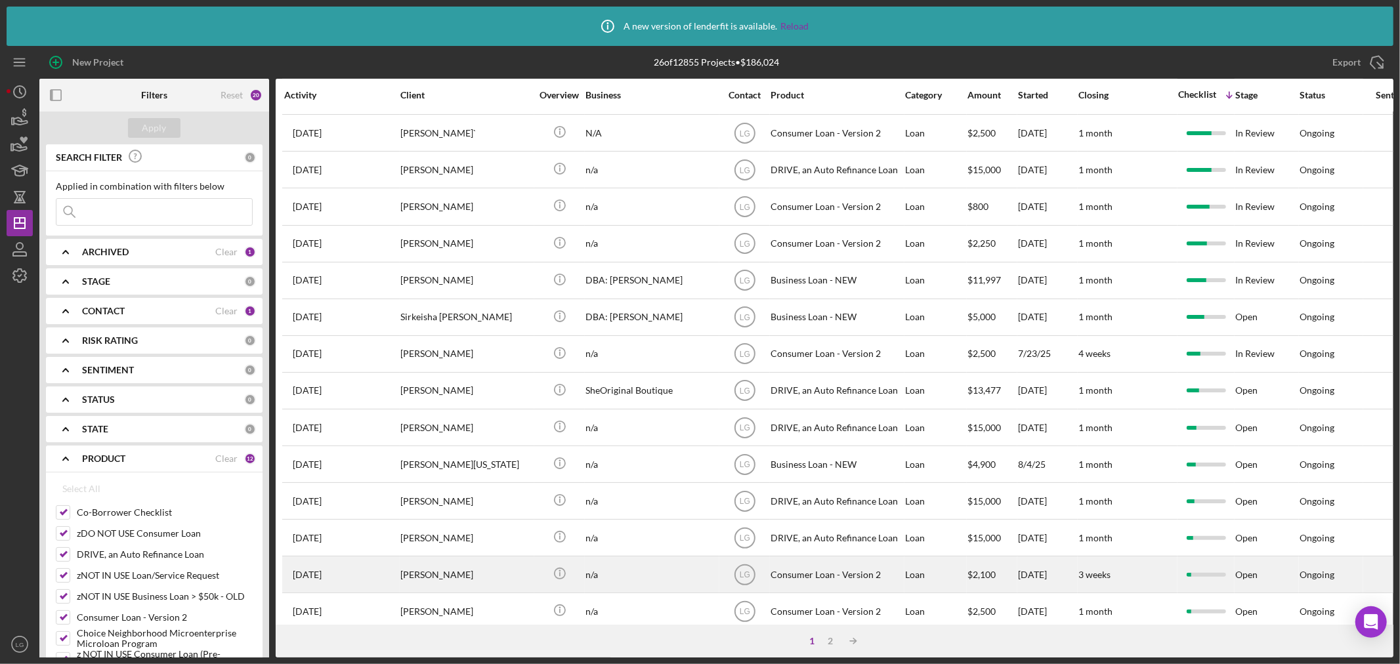
scroll to position [438, 0]
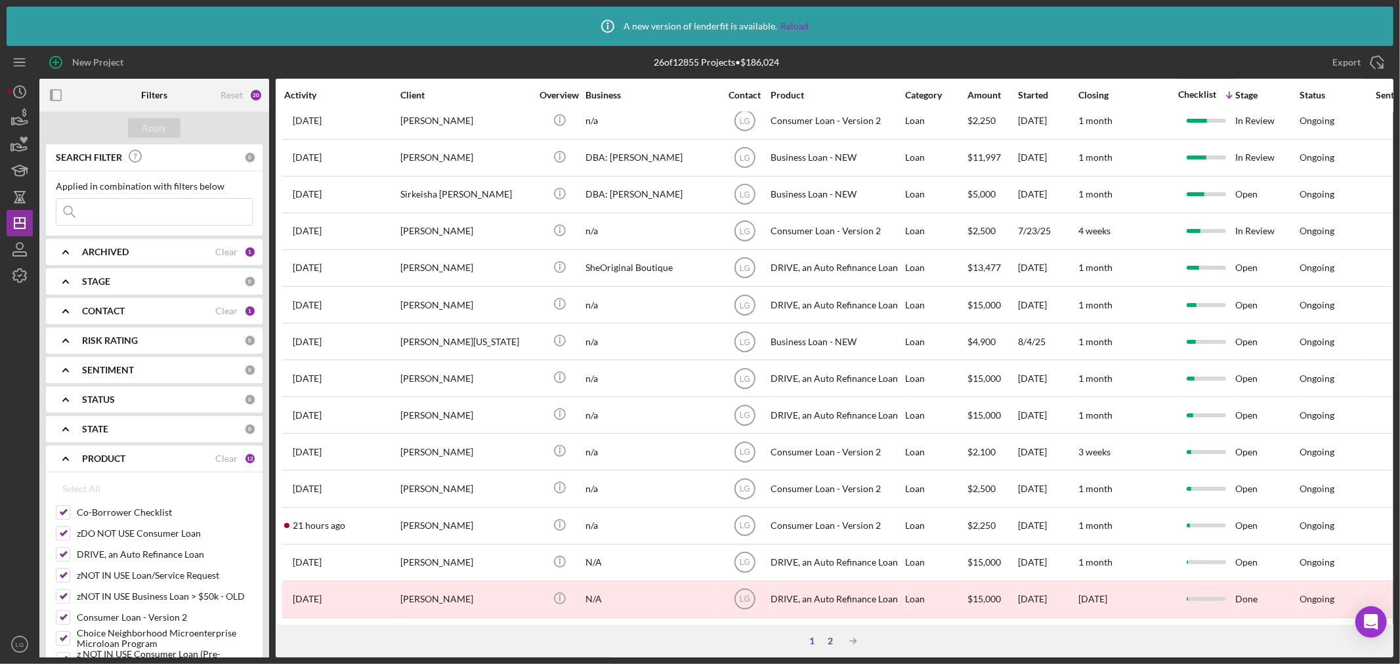
click at [831, 644] on div "2" at bounding box center [831, 641] width 18 height 10
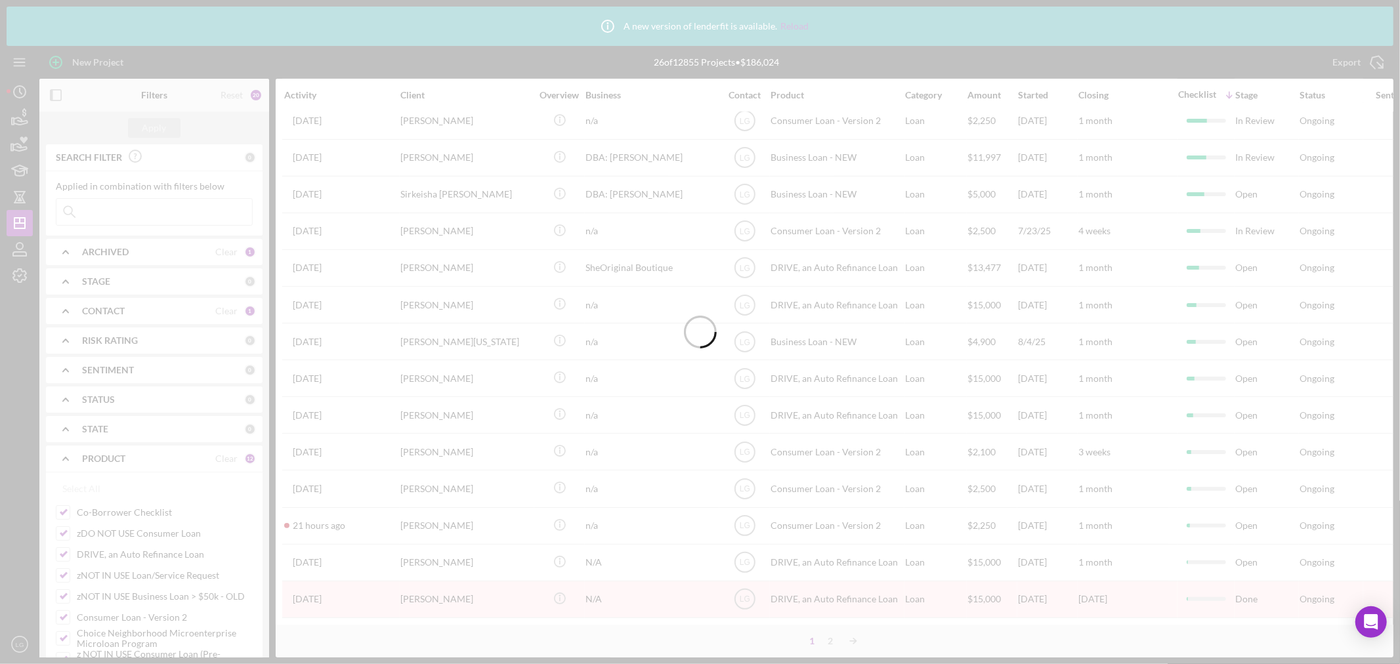
scroll to position [0, 0]
